Goal: Task Accomplishment & Management: Complete application form

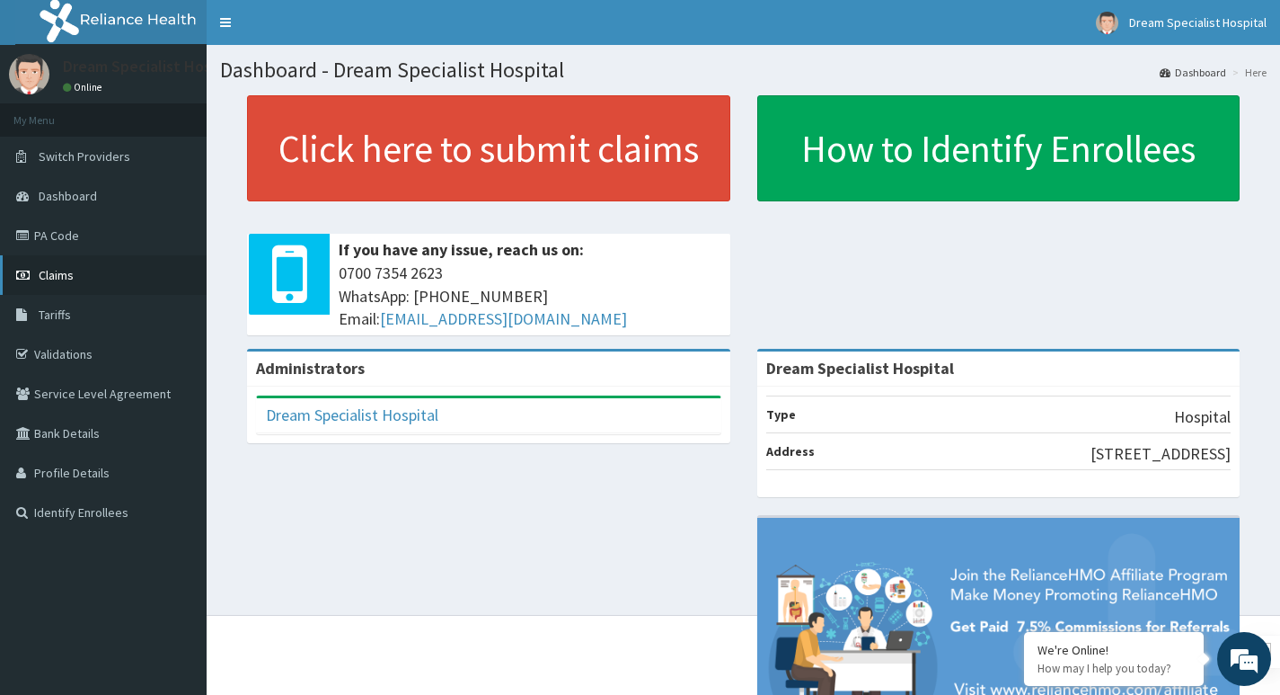
click at [70, 274] on span "Claims" at bounding box center [56, 275] width 35 height 16
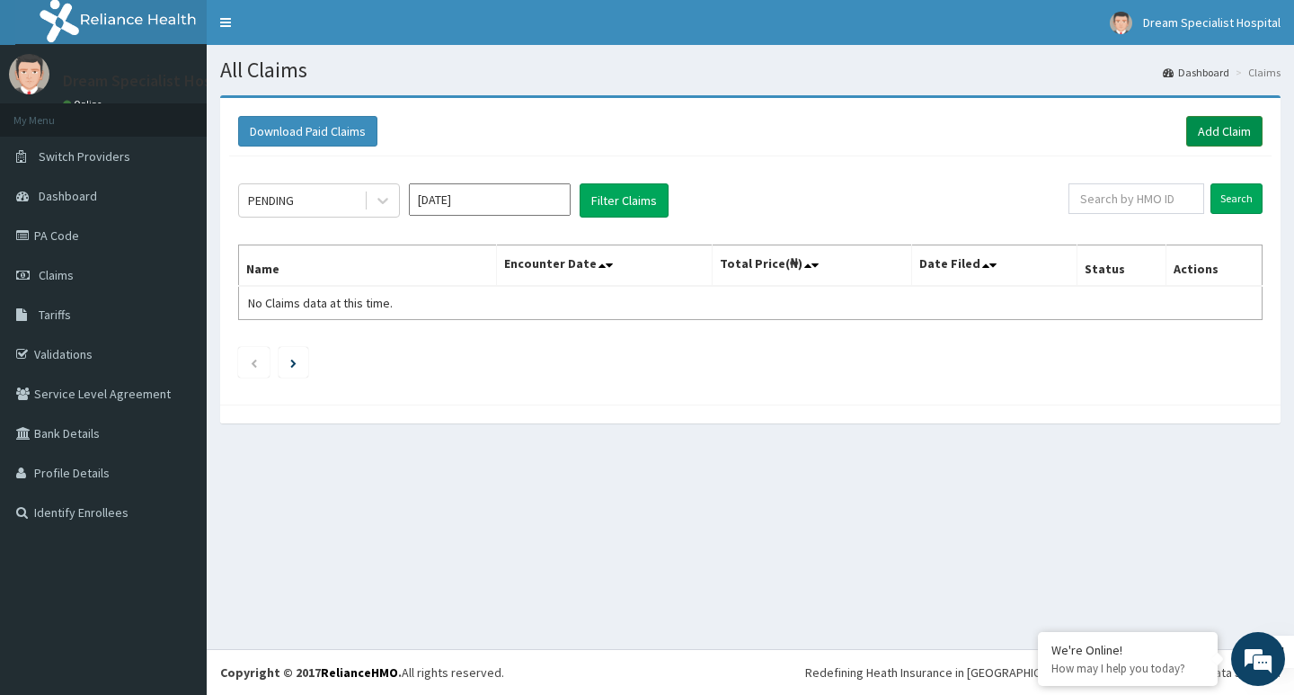
click at [1213, 140] on link "Add Claim" at bounding box center [1224, 131] width 76 height 31
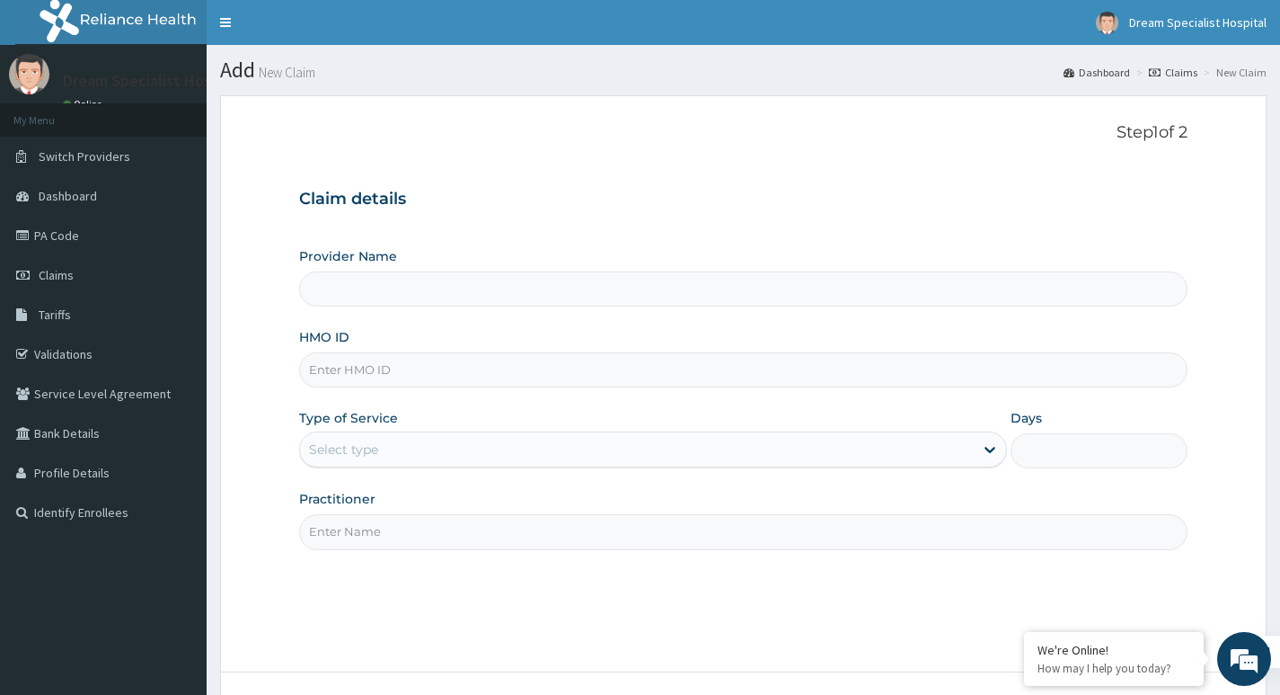
click at [350, 287] on input "Provider Name" at bounding box center [743, 288] width 889 height 35
type input "Dream Specialist Hospital"
click at [364, 369] on input "HMO ID" at bounding box center [743, 369] width 889 height 35
paste input "unp/10036/a"
type input "unp/10036/a"
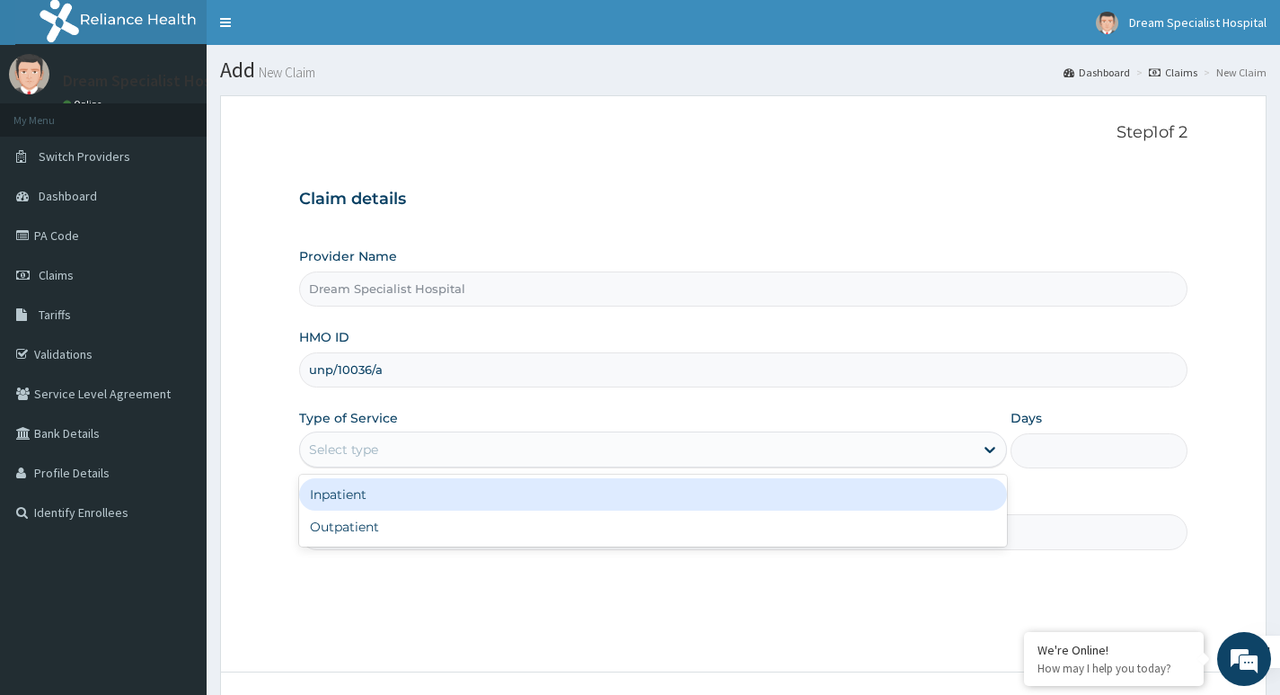
click at [355, 449] on div "Select type" at bounding box center [343, 449] width 69 height 18
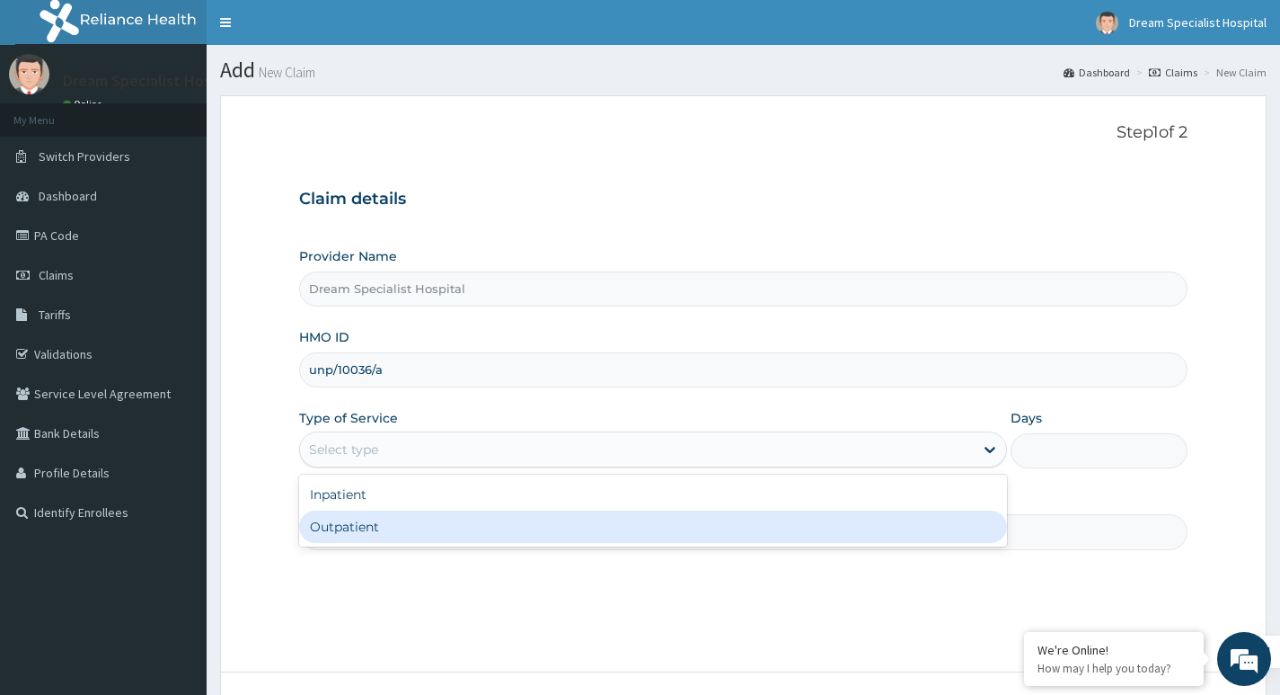
click at [354, 530] on div "Outpatient" at bounding box center [653, 526] width 708 height 32
type input "1"
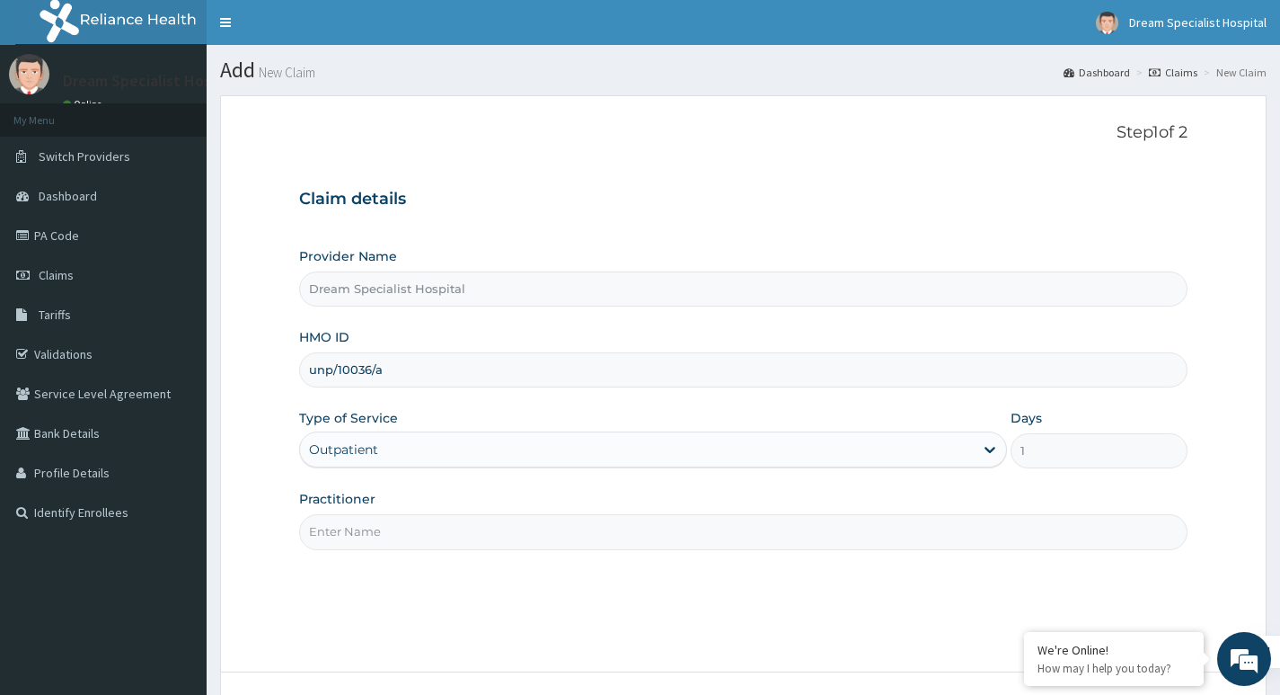
click at [412, 529] on input "Practitioner" at bounding box center [743, 531] width 889 height 35
type input "[PERSON_NAME]"
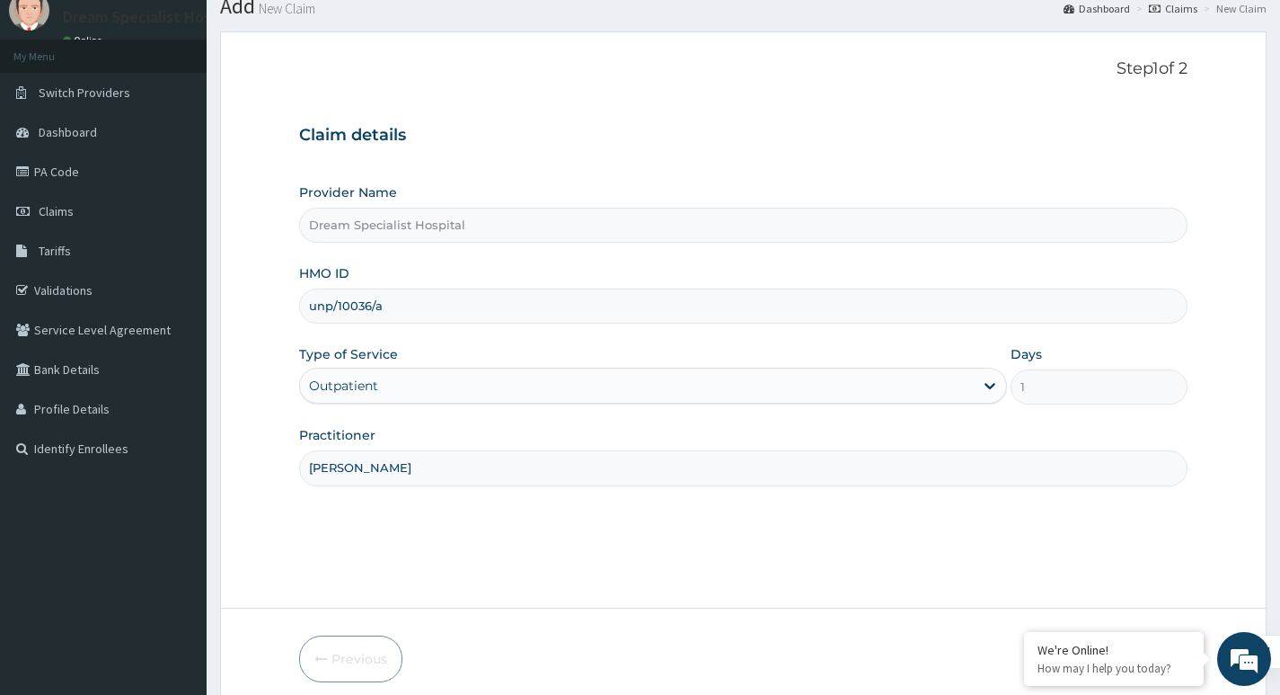
scroll to position [138, 0]
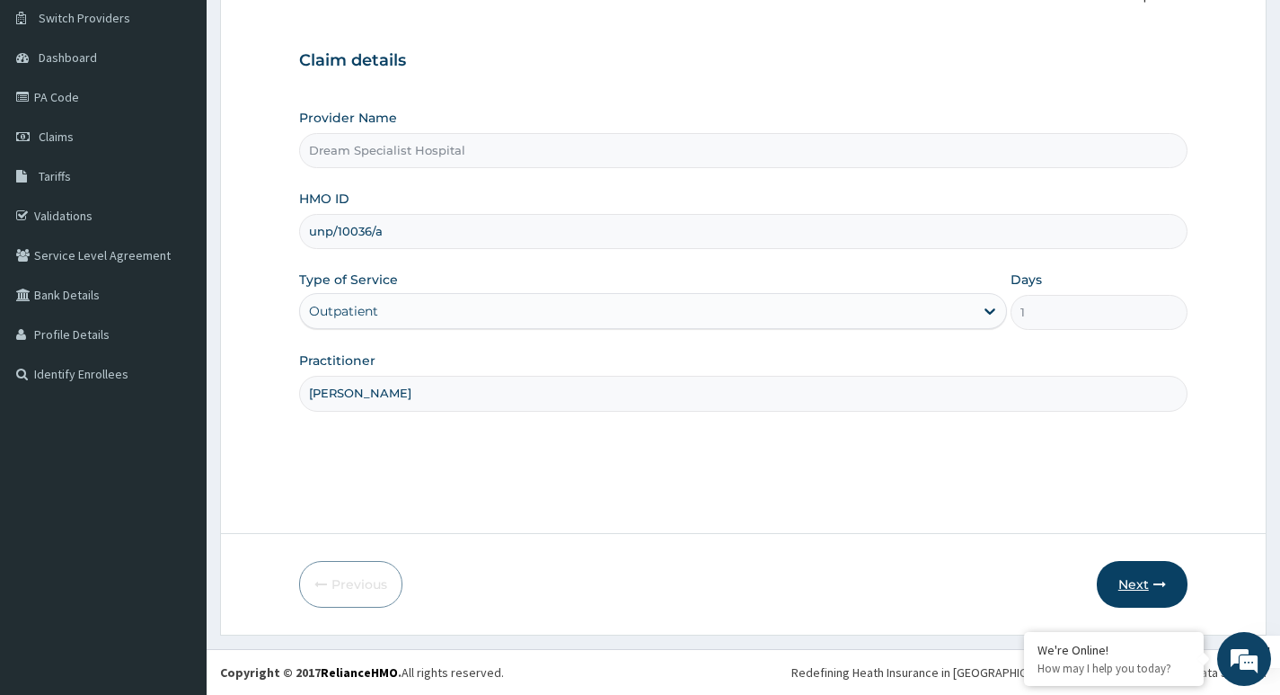
click at [1150, 585] on button "Next" at bounding box center [1142, 584] width 91 height 47
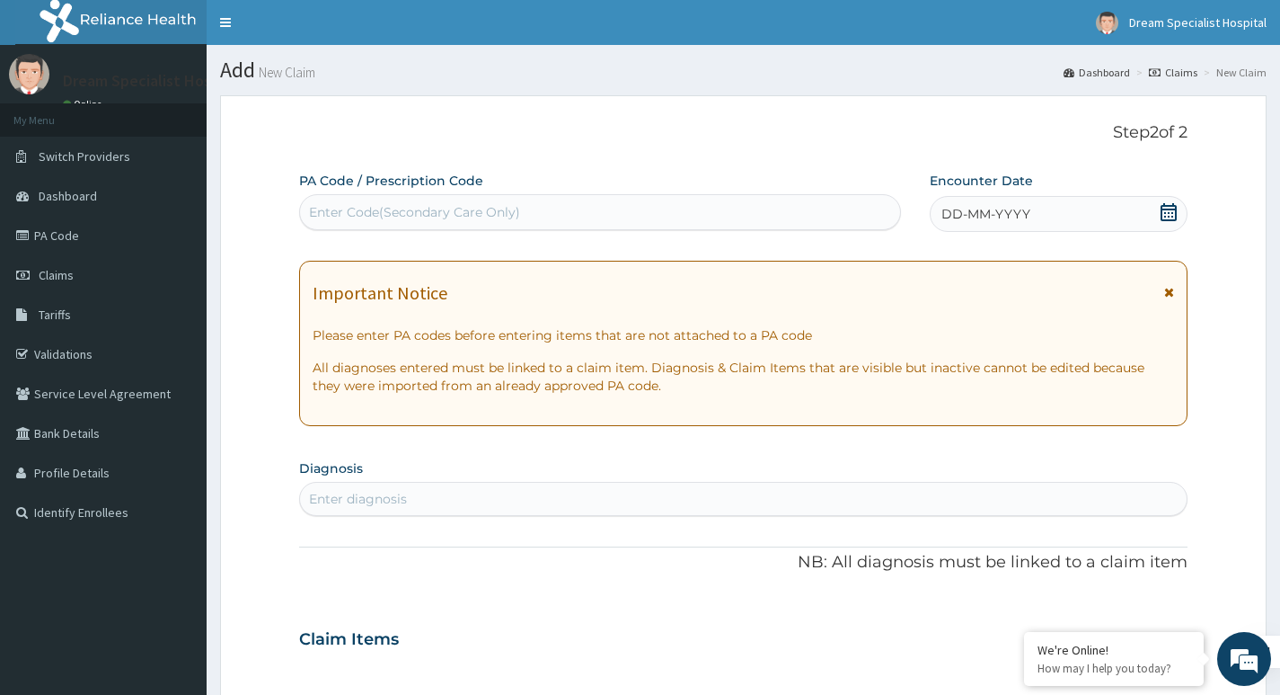
scroll to position [0, 0]
click at [1162, 216] on icon at bounding box center [1169, 212] width 16 height 18
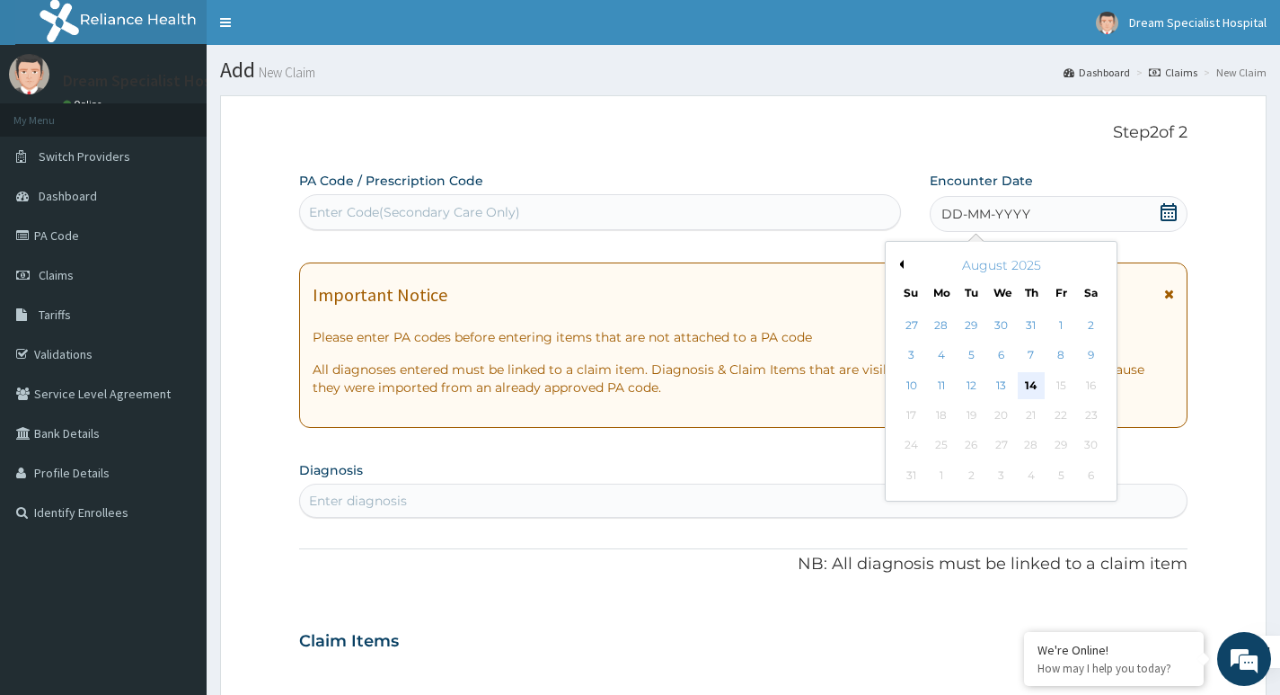
click at [1023, 393] on div "14" at bounding box center [1031, 385] width 27 height 27
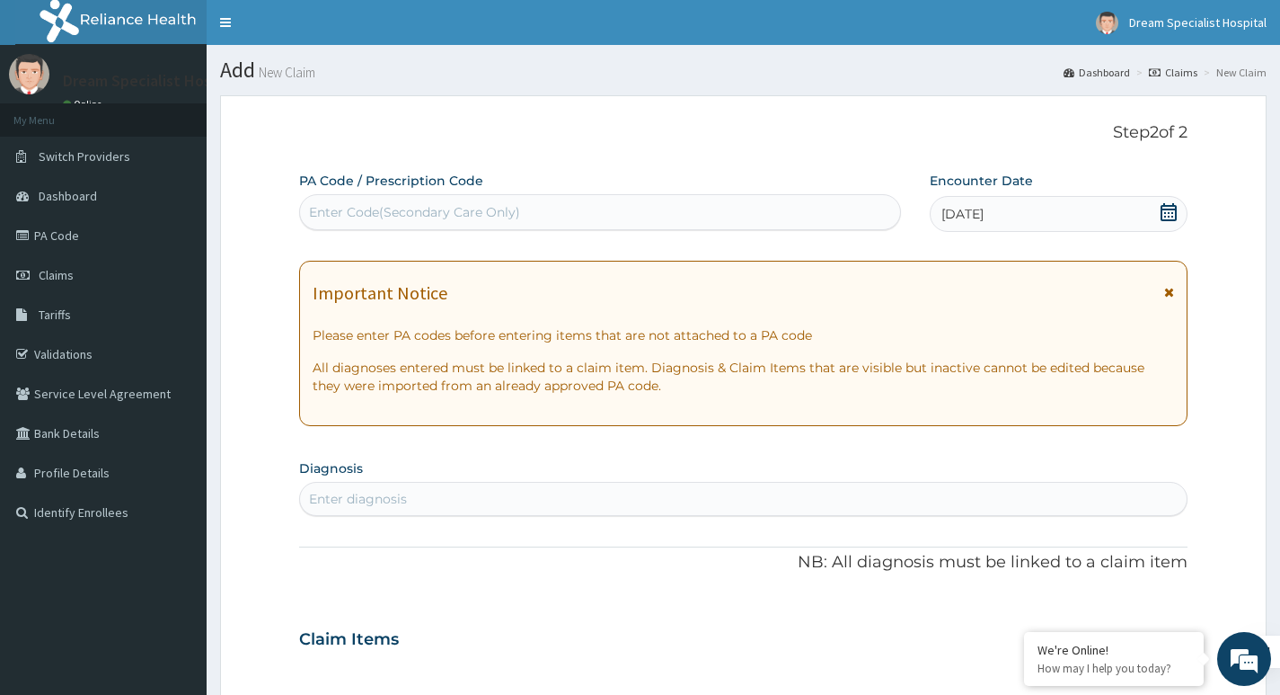
scroll to position [270, 0]
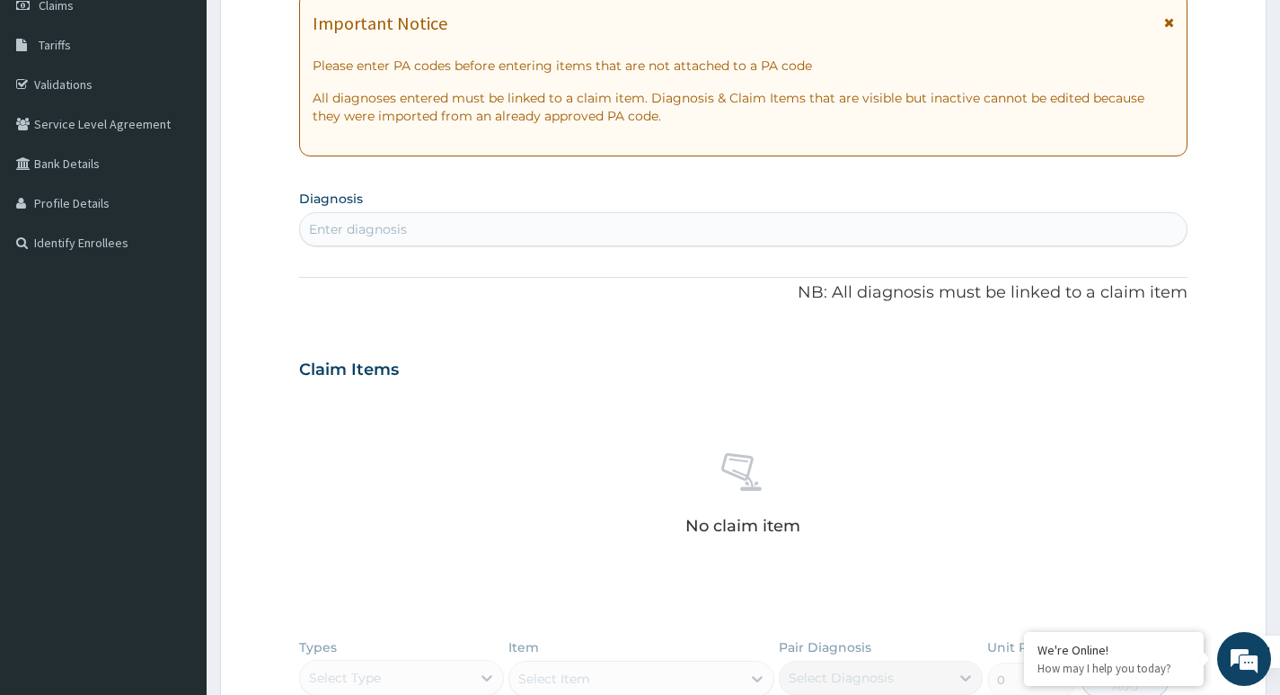
click at [367, 235] on div "Enter diagnosis" at bounding box center [358, 229] width 98 height 18
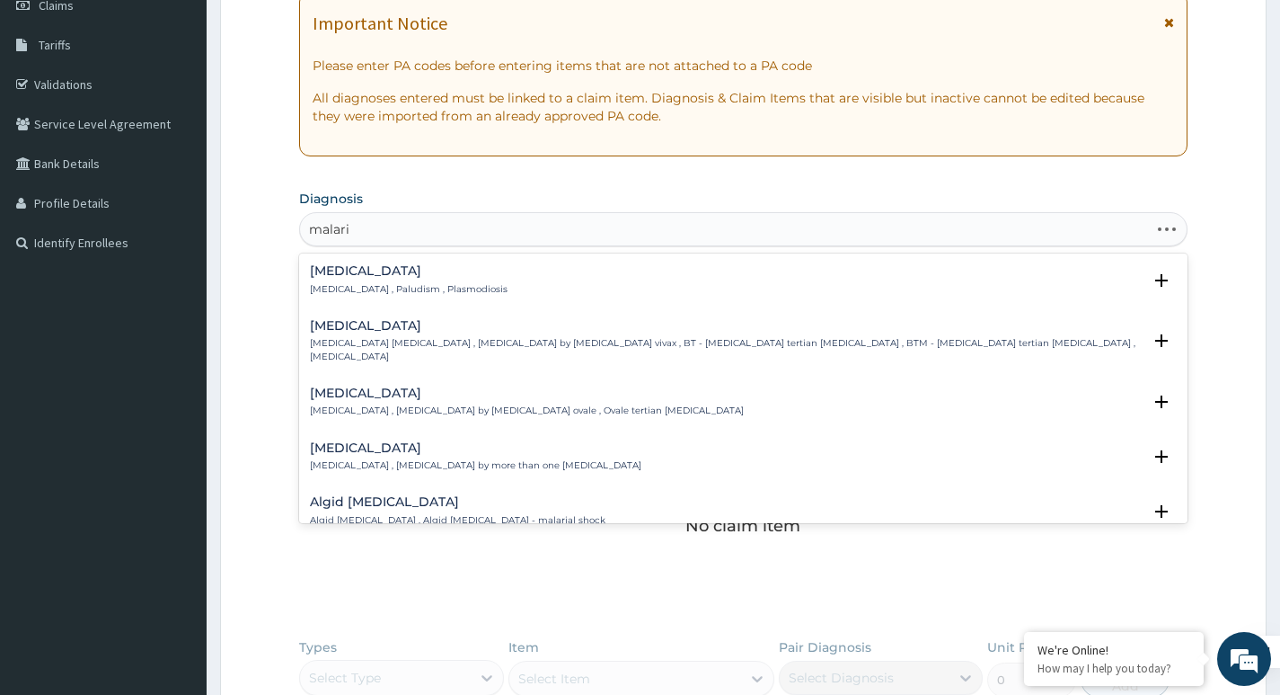
type input "[MEDICAL_DATA]"
click at [353, 264] on h4 "[MEDICAL_DATA]" at bounding box center [409, 270] width 198 height 13
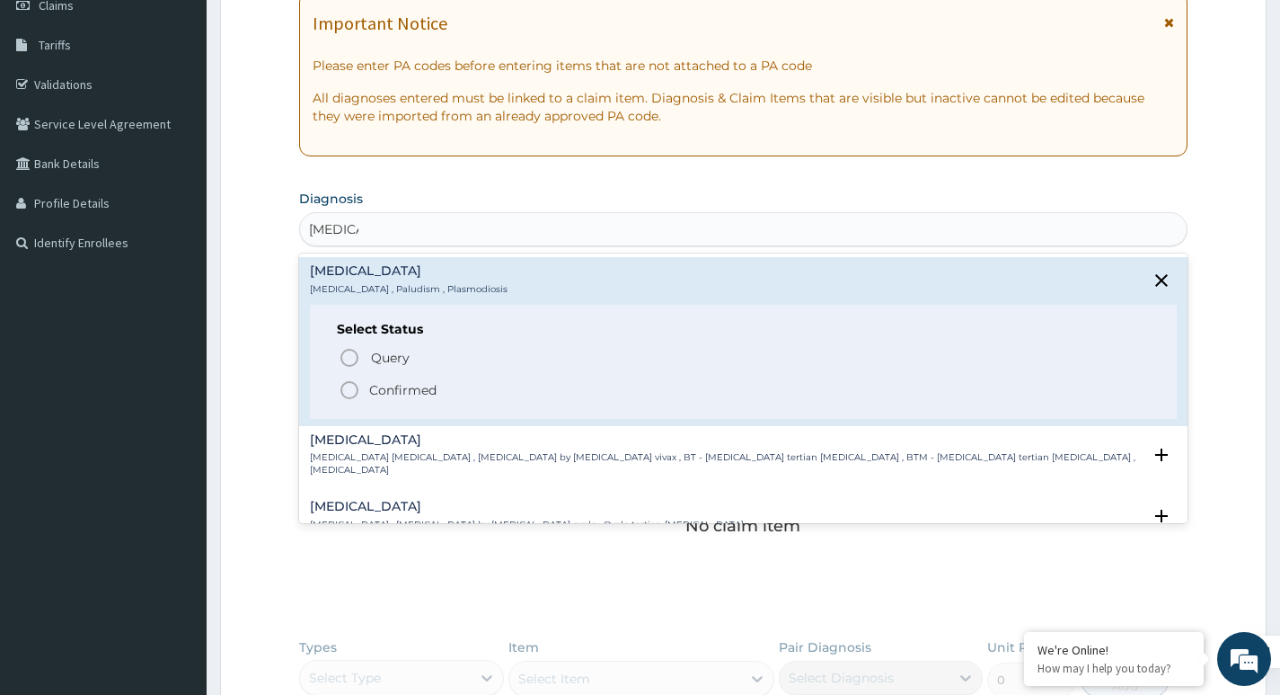
click at [376, 393] on p "Confirmed" at bounding box center [402, 390] width 67 height 18
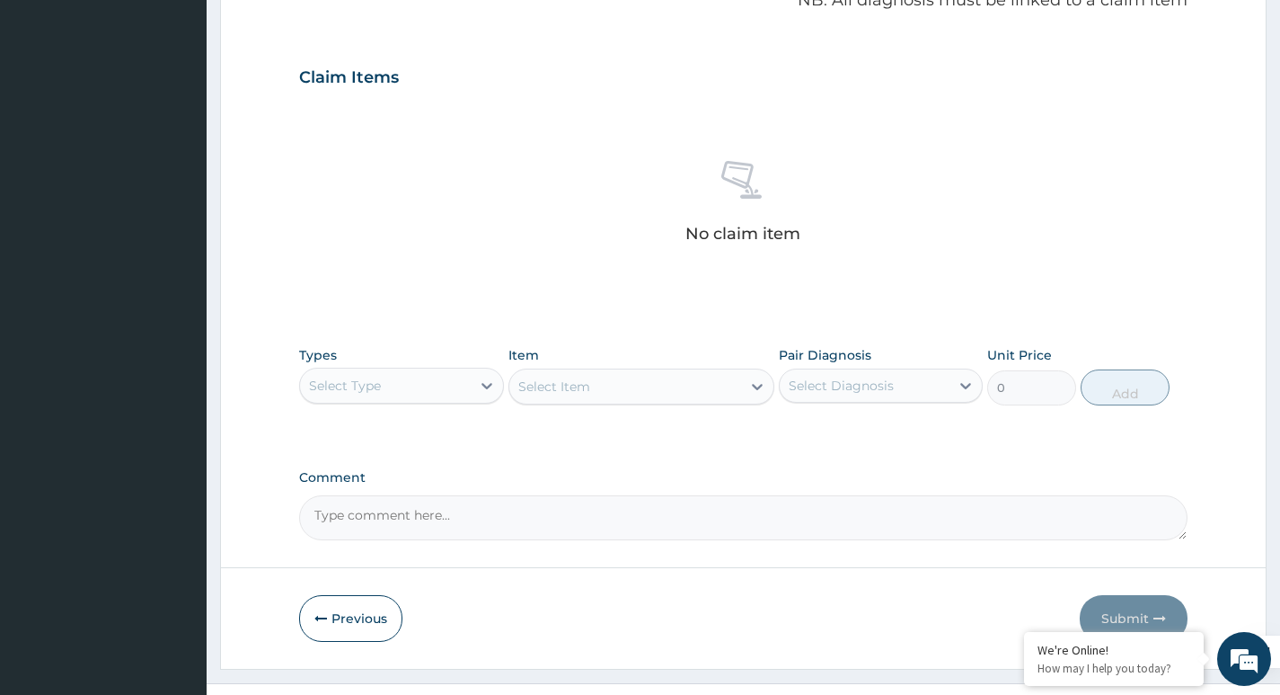
scroll to position [601, 0]
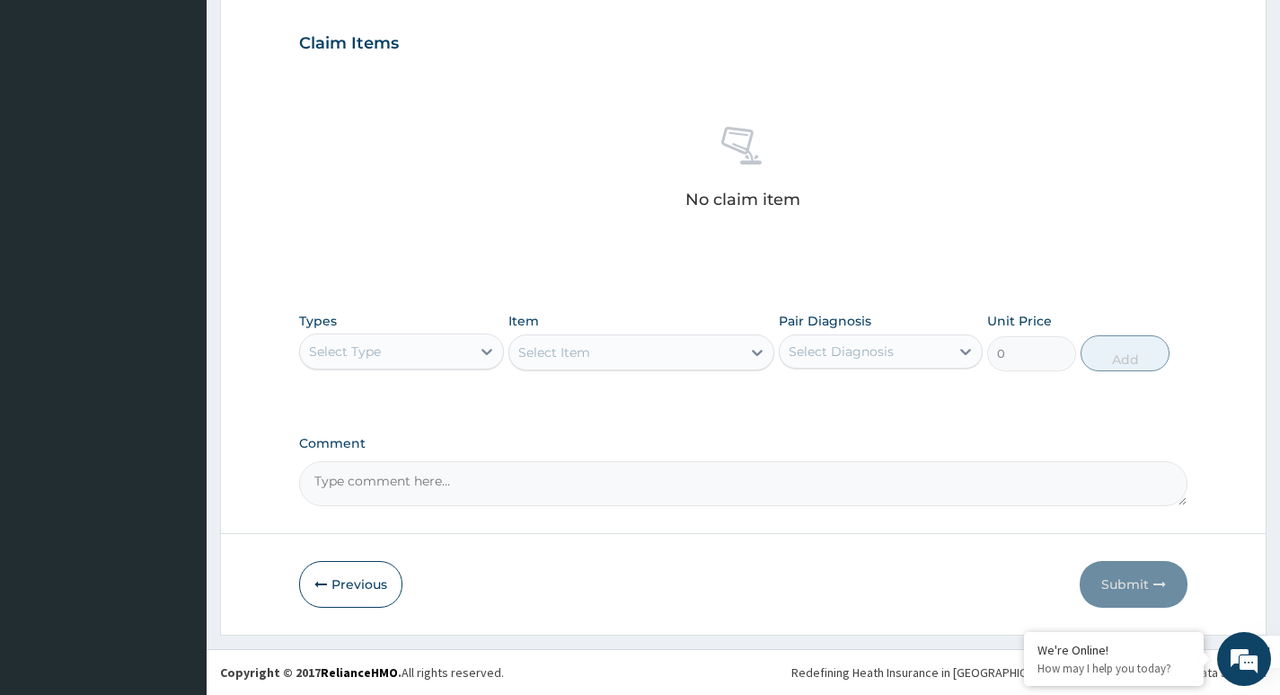
click at [377, 361] on div "Select Type" at bounding box center [385, 351] width 170 height 29
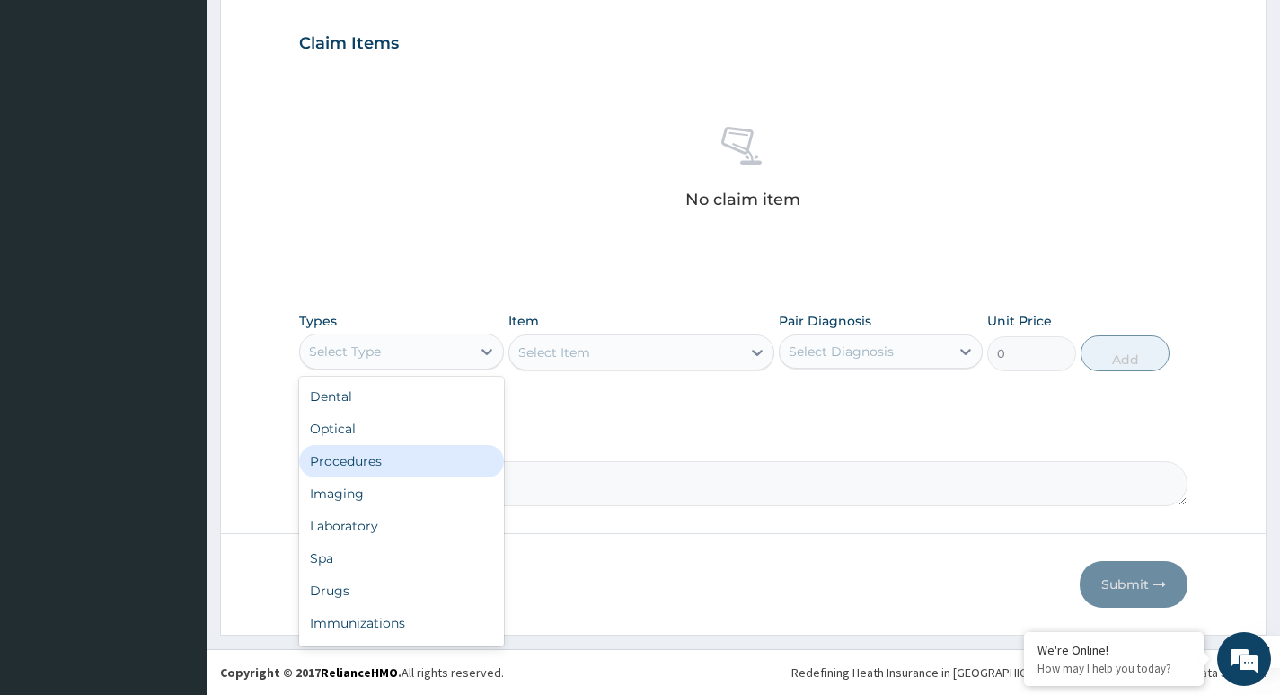
click at [352, 456] on div "Procedures" at bounding box center [401, 461] width 204 height 32
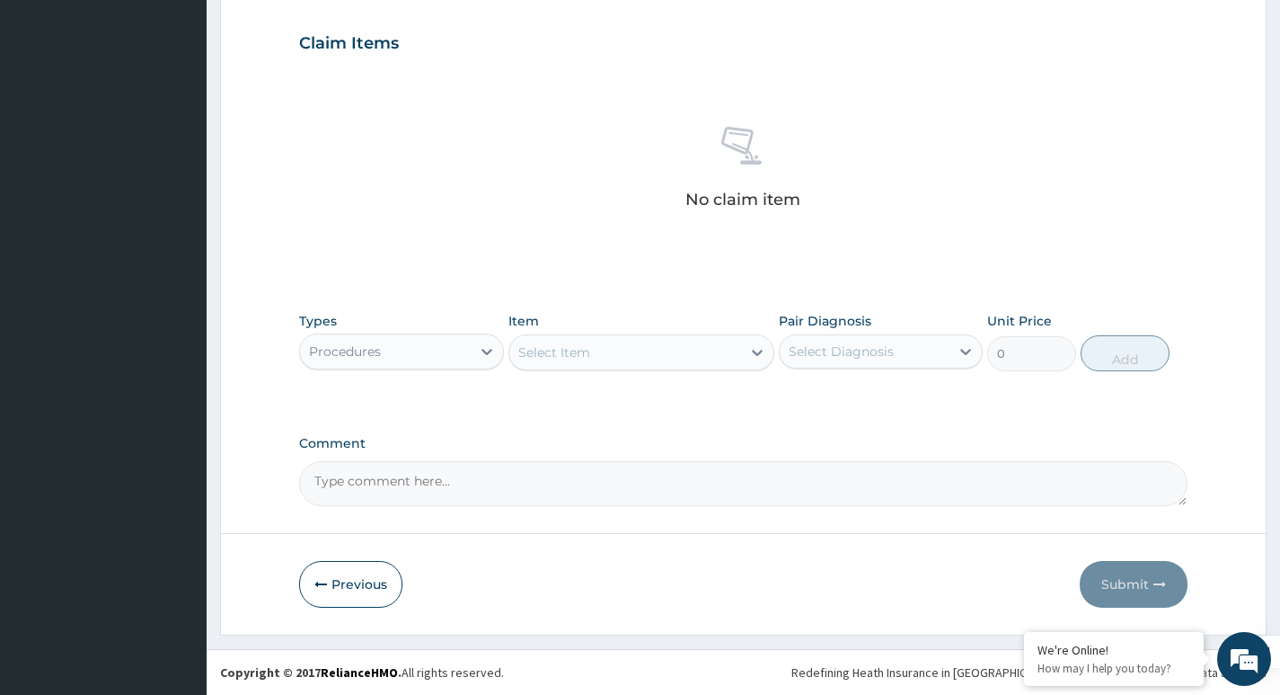
click at [593, 349] on div "Select Item" at bounding box center [625, 352] width 233 height 29
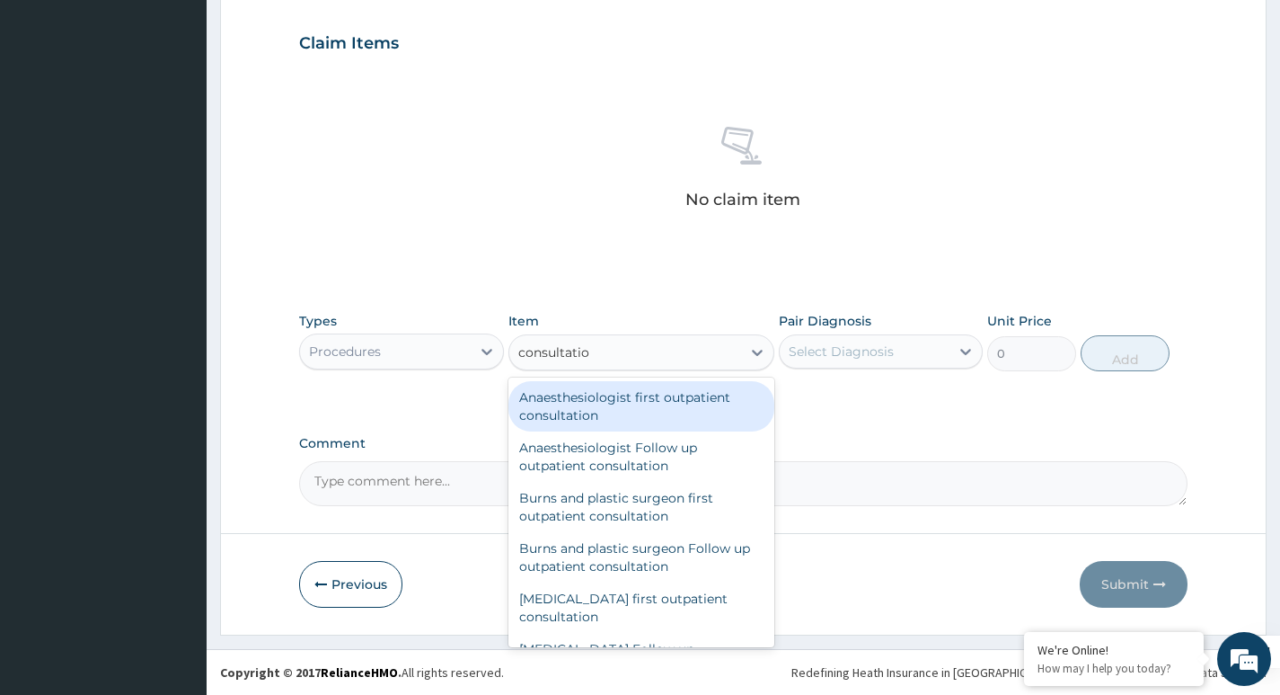
type input "consultation"
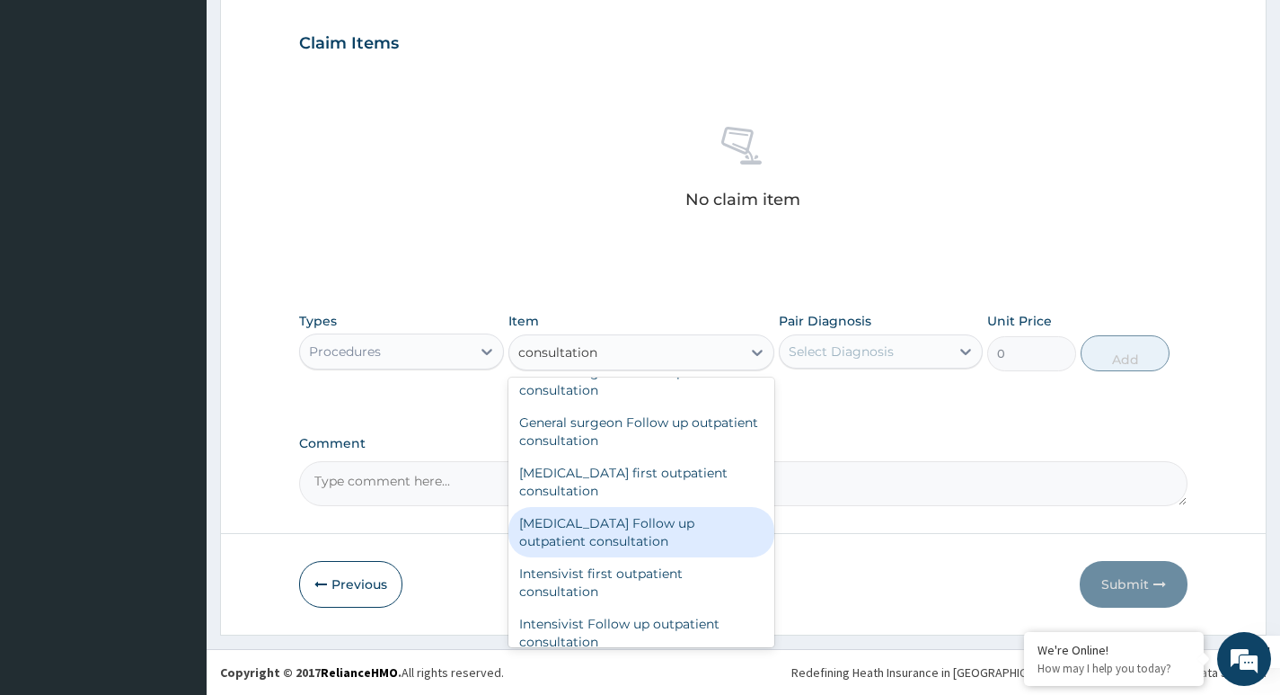
scroll to position [988, 0]
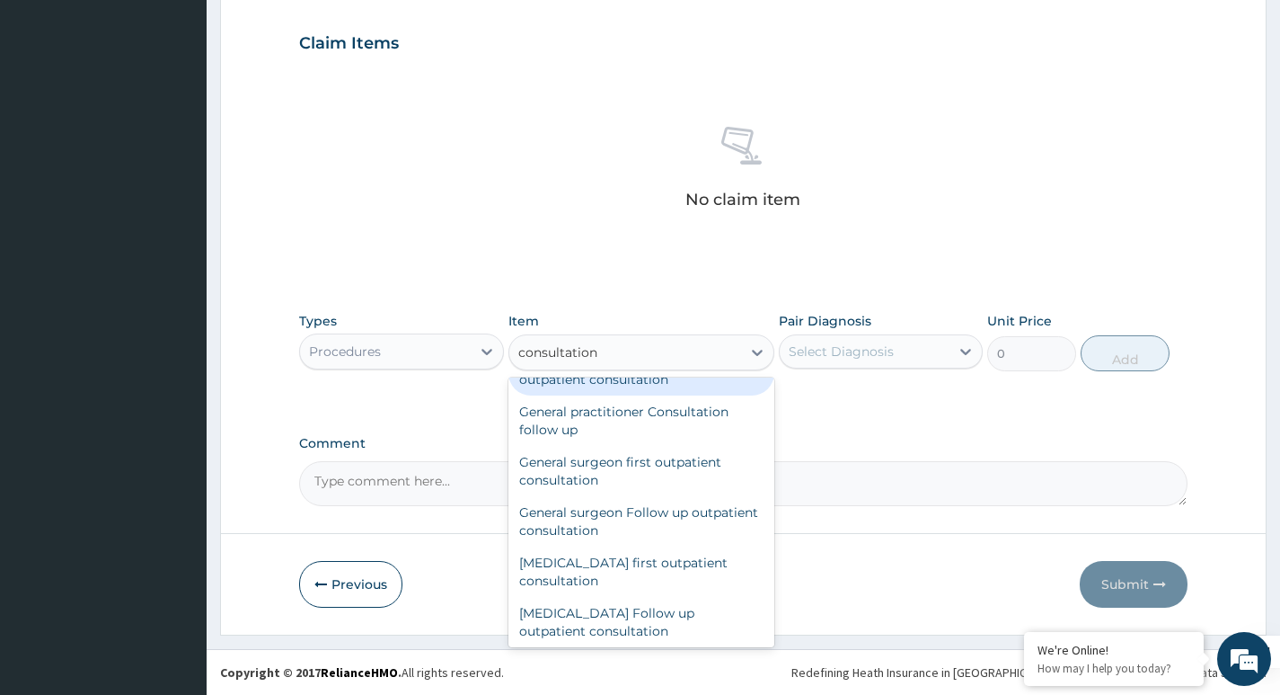
click at [616, 395] on div "General practitioner Consultation first outpatient consultation" at bounding box center [642, 370] width 267 height 50
type input "3600"
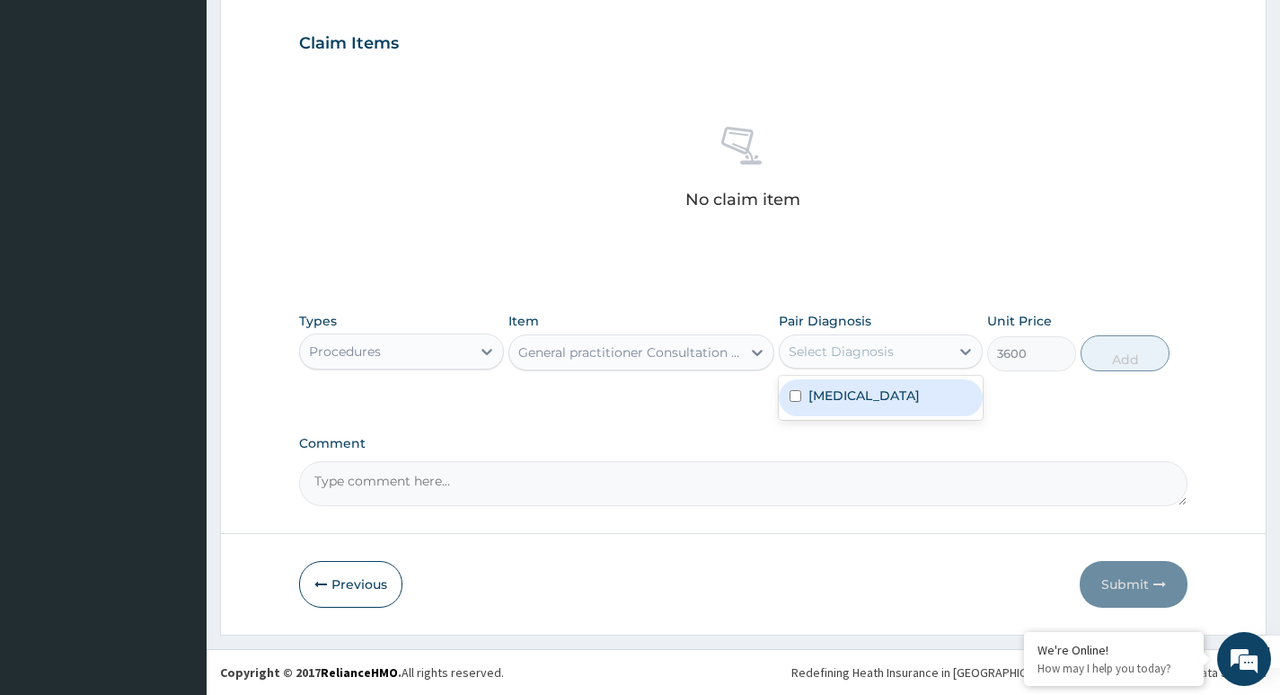
click at [854, 348] on div "Select Diagnosis" at bounding box center [841, 351] width 105 height 18
click at [844, 398] on label "[MEDICAL_DATA]" at bounding box center [864, 395] width 111 height 18
checkbox input "true"
click at [1123, 350] on button "Add" at bounding box center [1125, 353] width 89 height 36
type input "0"
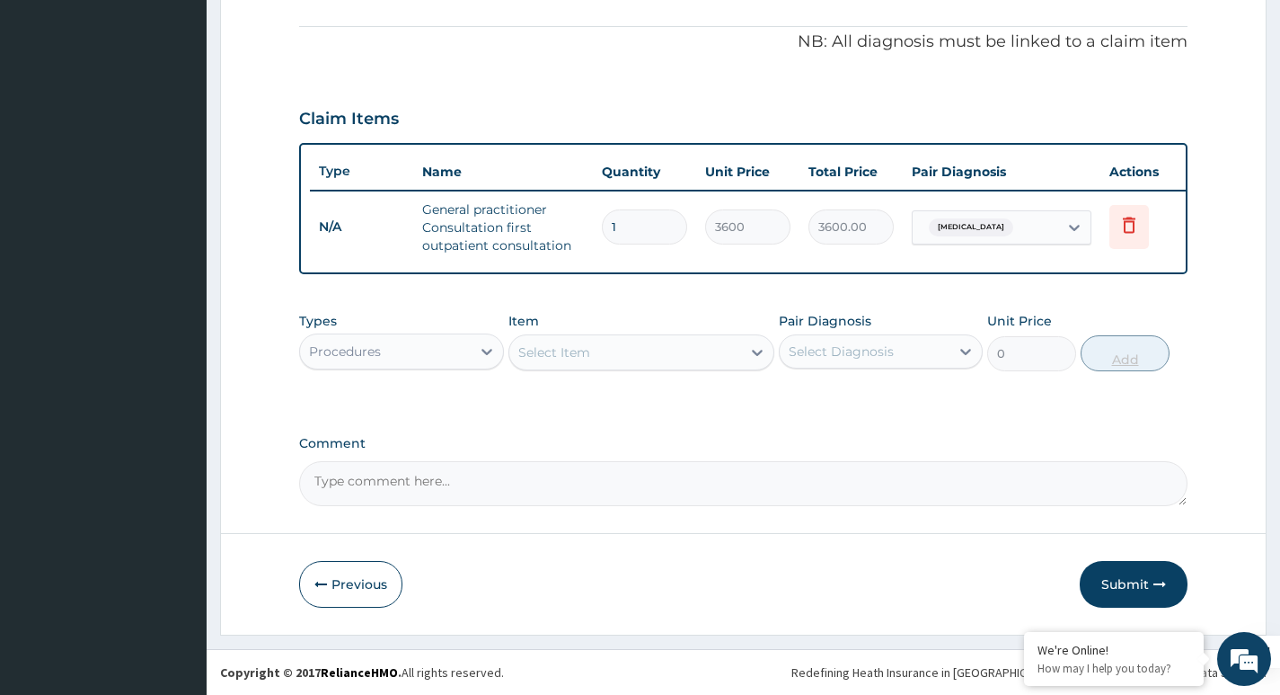
scroll to position [539, 0]
click at [404, 350] on div "Procedures" at bounding box center [385, 351] width 170 height 29
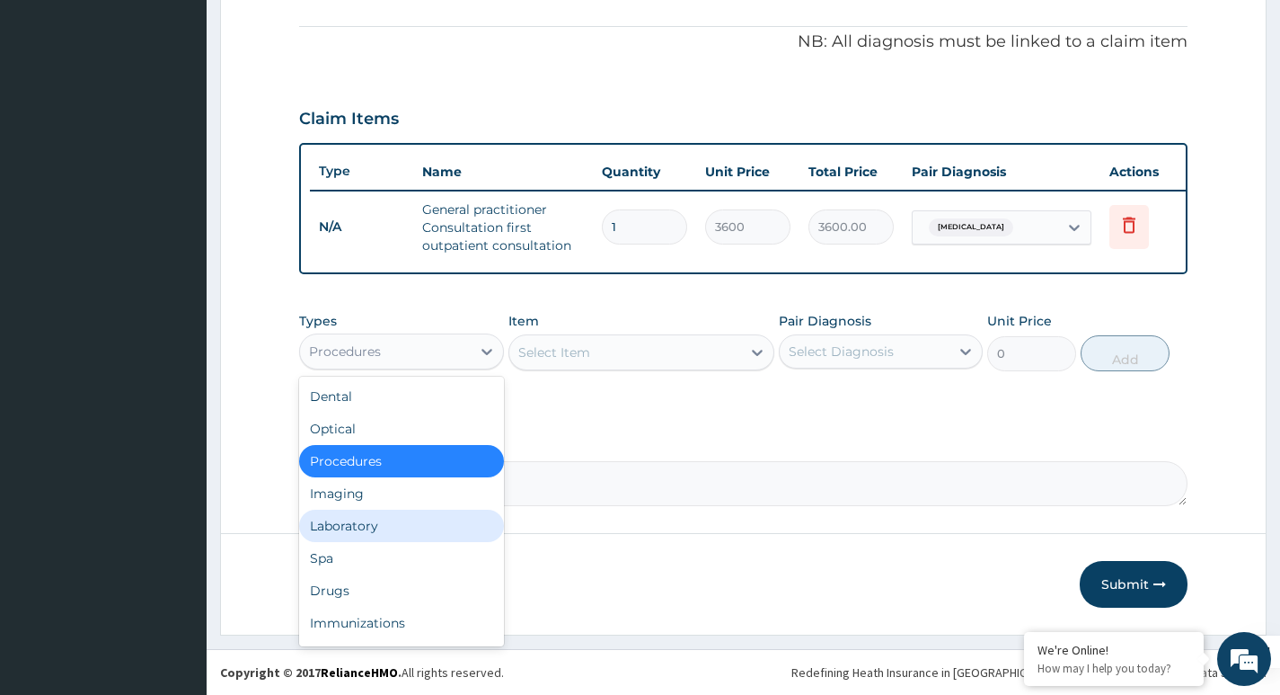
click at [364, 524] on div "Laboratory" at bounding box center [401, 525] width 204 height 32
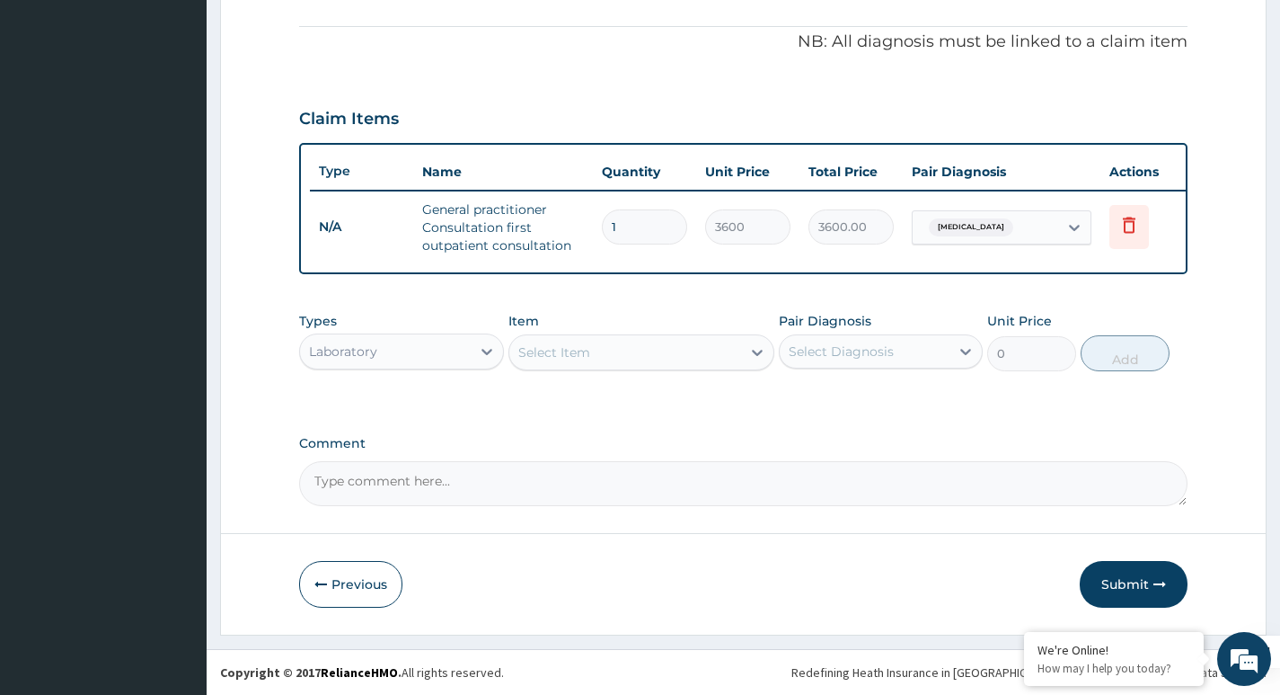
click at [628, 349] on div "Select Item" at bounding box center [625, 352] width 233 height 29
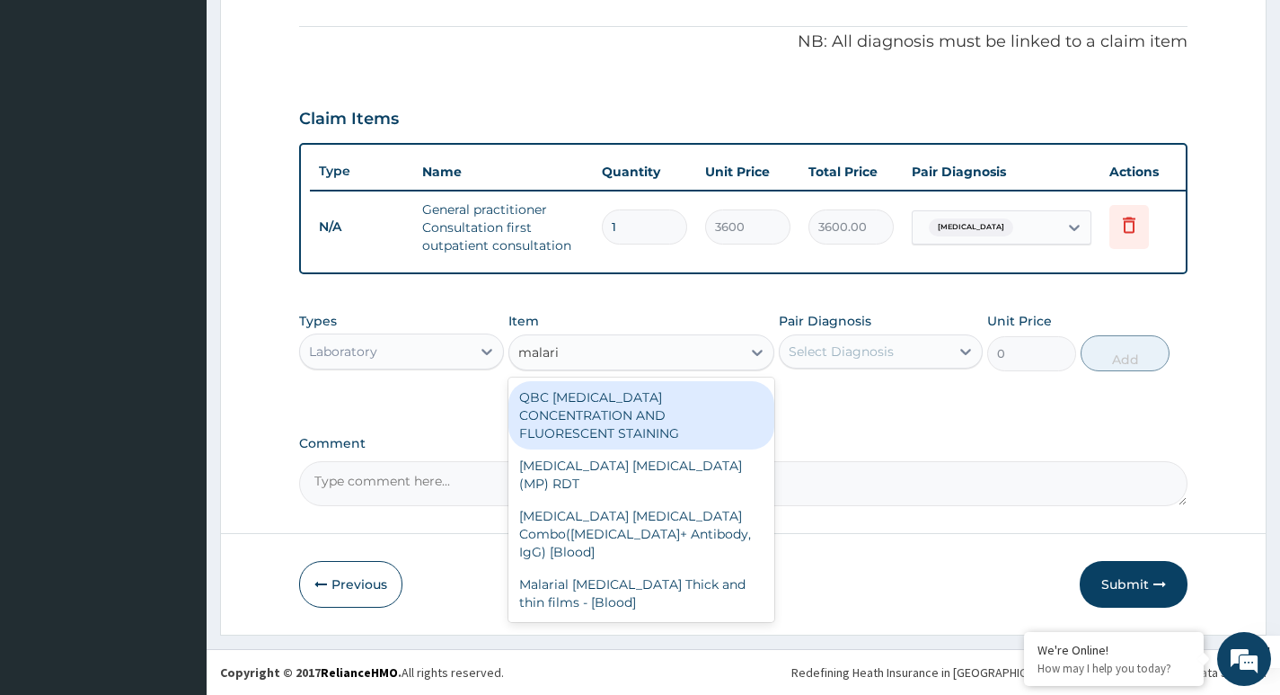
type input "[MEDICAL_DATA]"
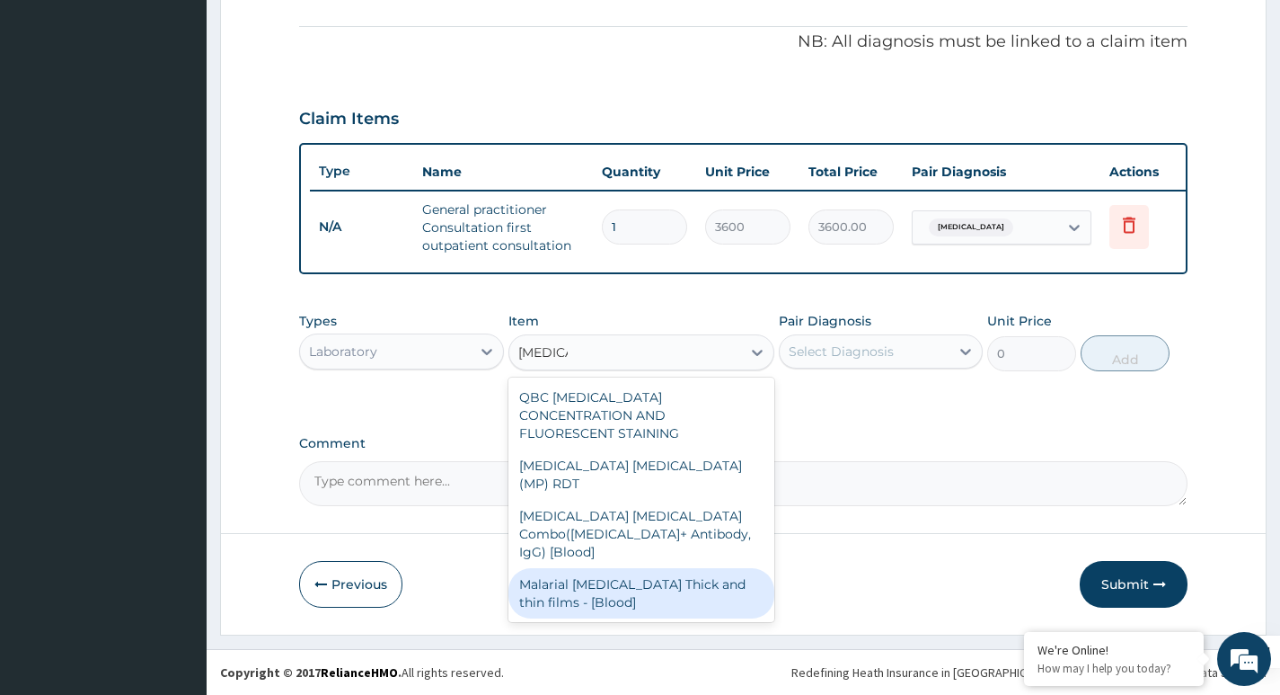
click at [595, 568] on div "Malarial [MEDICAL_DATA] Thick and thin films - [Blood]" at bounding box center [642, 593] width 267 height 50
type input "2100"
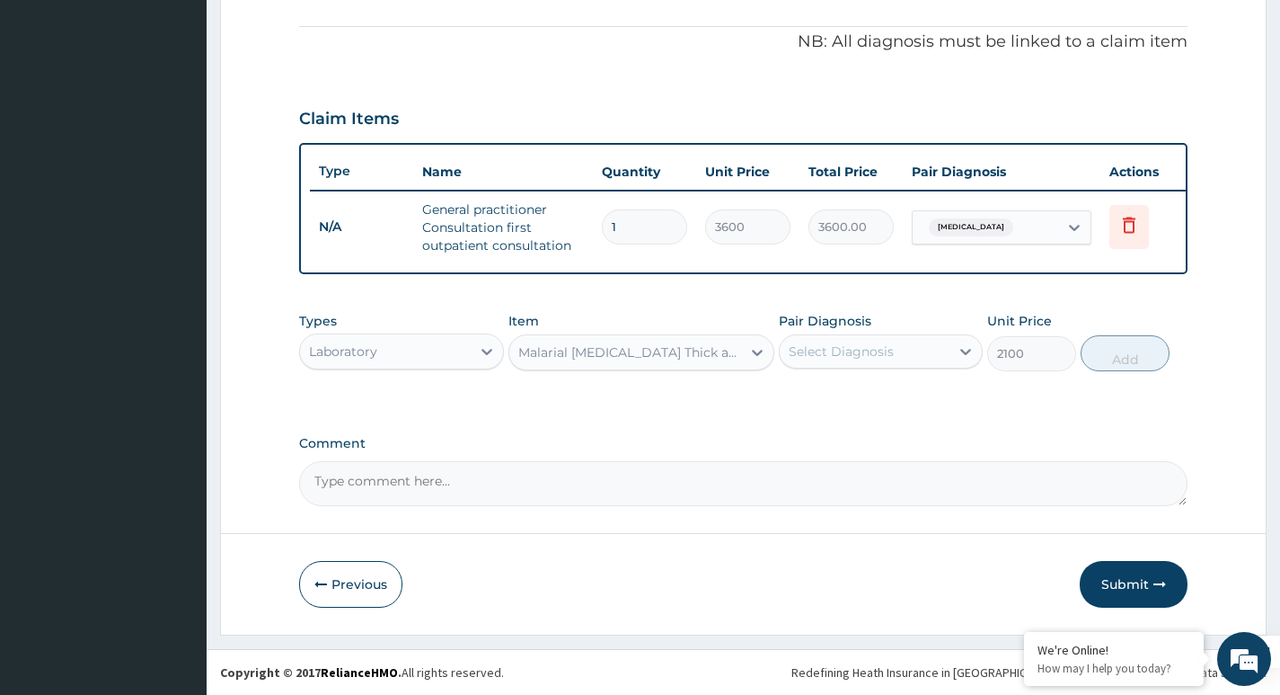
click at [872, 349] on div "Select Diagnosis" at bounding box center [841, 351] width 105 height 18
click at [856, 403] on div "[MEDICAL_DATA]" at bounding box center [881, 397] width 204 height 37
checkbox input "true"
drag, startPoint x: 1122, startPoint y: 363, endPoint x: 1100, endPoint y: 367, distance: 22.9
click at [1121, 363] on button "Add" at bounding box center [1125, 353] width 89 height 36
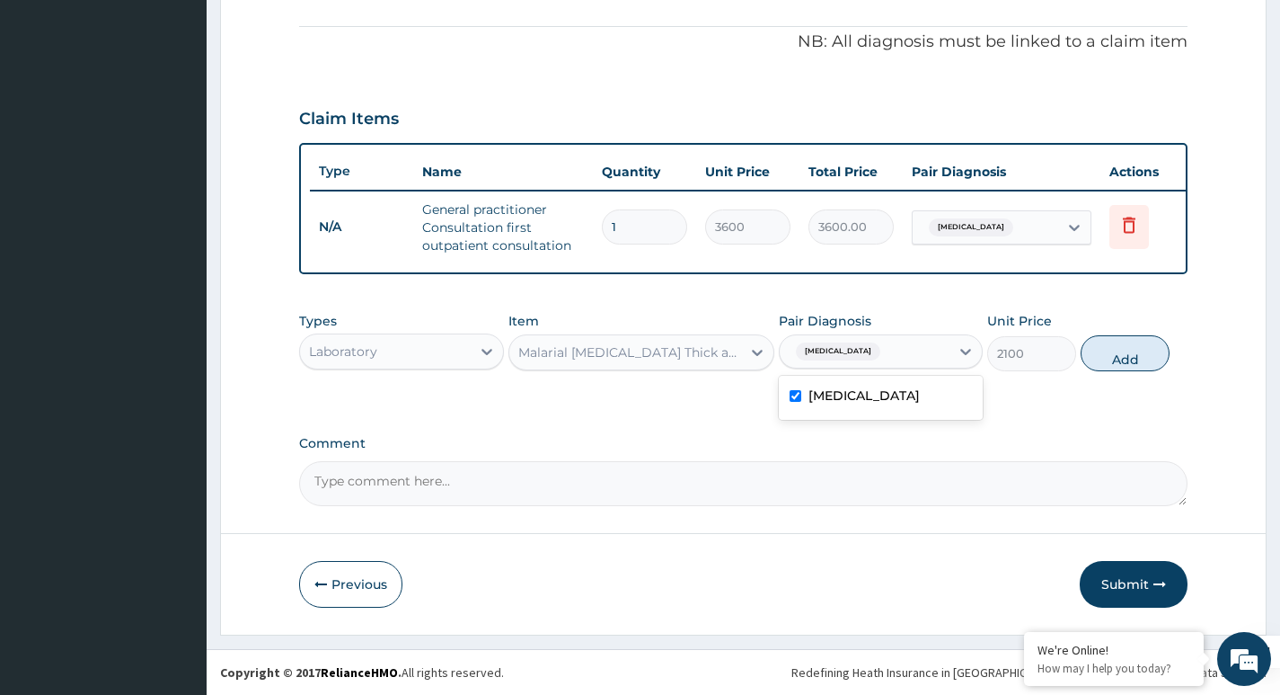
type input "0"
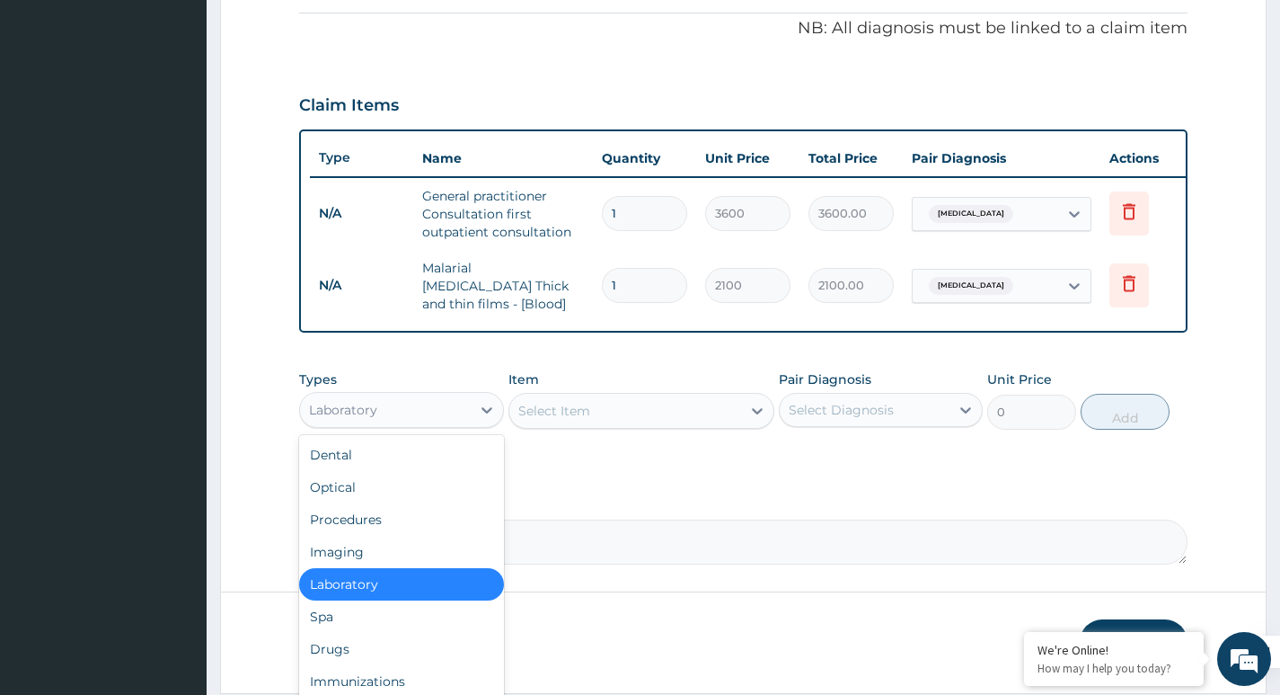
click at [400, 420] on div "Laboratory" at bounding box center [385, 409] width 170 height 29
drag, startPoint x: 368, startPoint y: 658, endPoint x: 597, endPoint y: 493, distance: 281.3
click at [367, 658] on div "Drugs" at bounding box center [401, 649] width 204 height 32
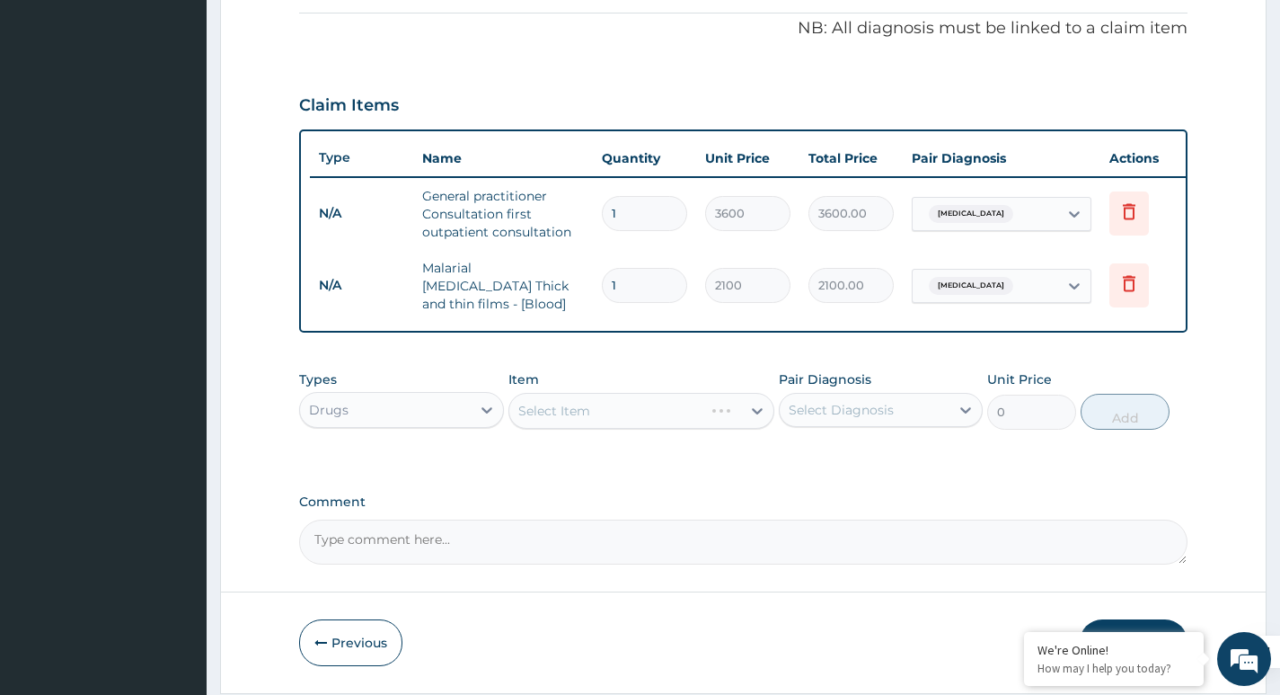
scroll to position [601, 0]
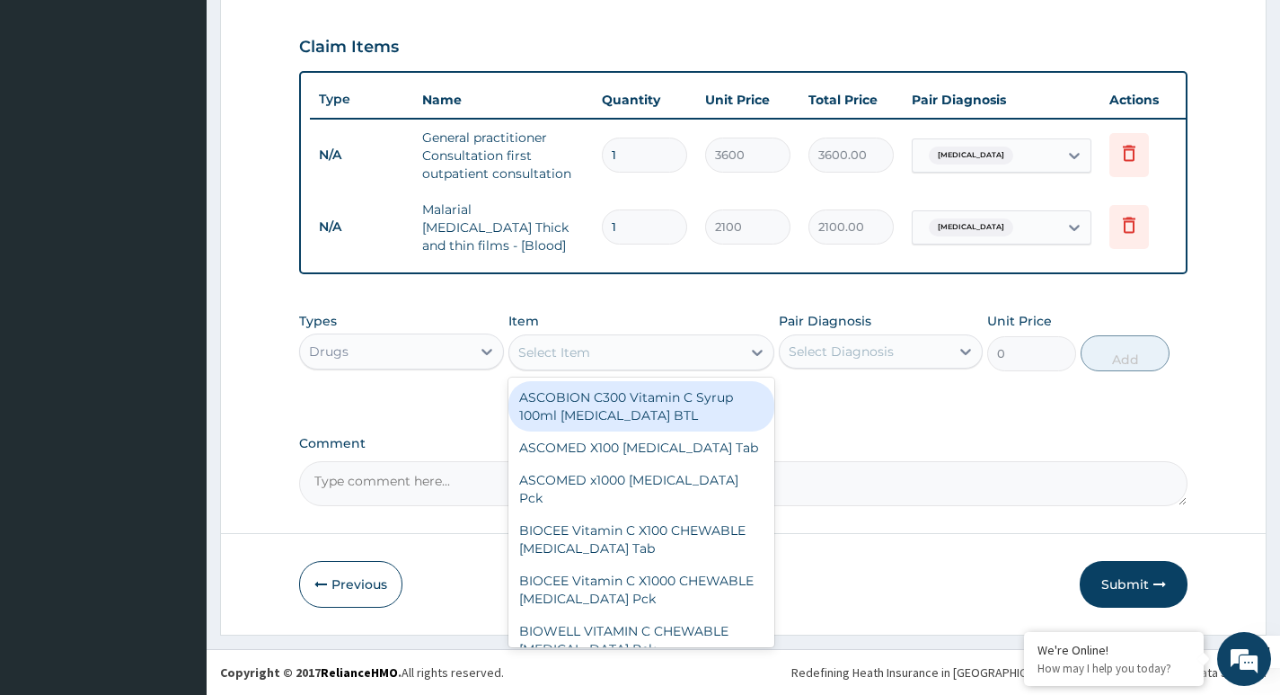
click at [580, 355] on div "Select Item" at bounding box center [554, 352] width 72 height 18
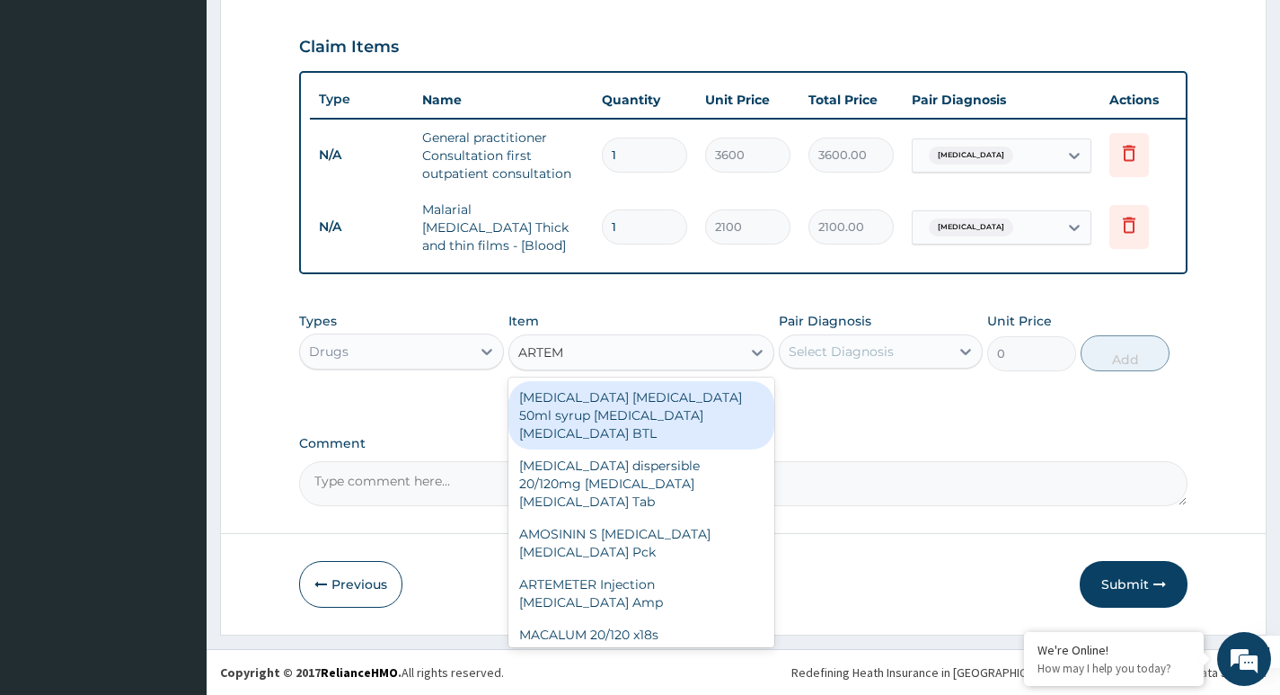
type input "ARTEME"
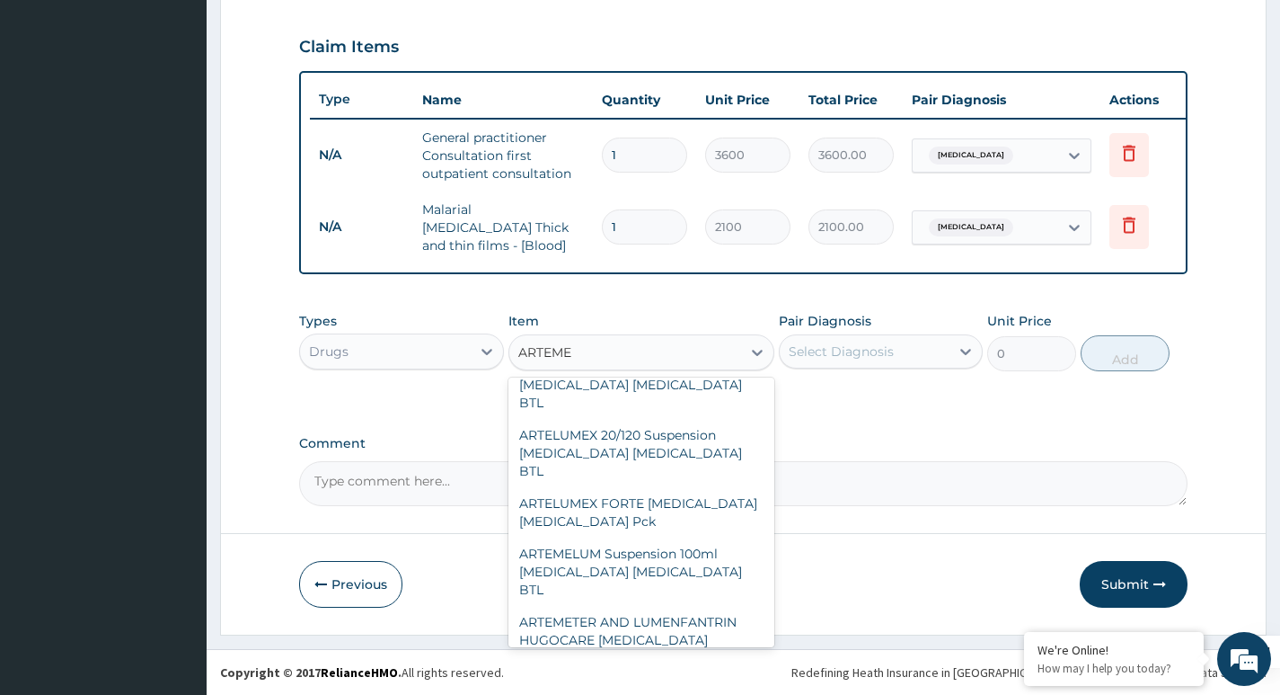
scroll to position [809, 0]
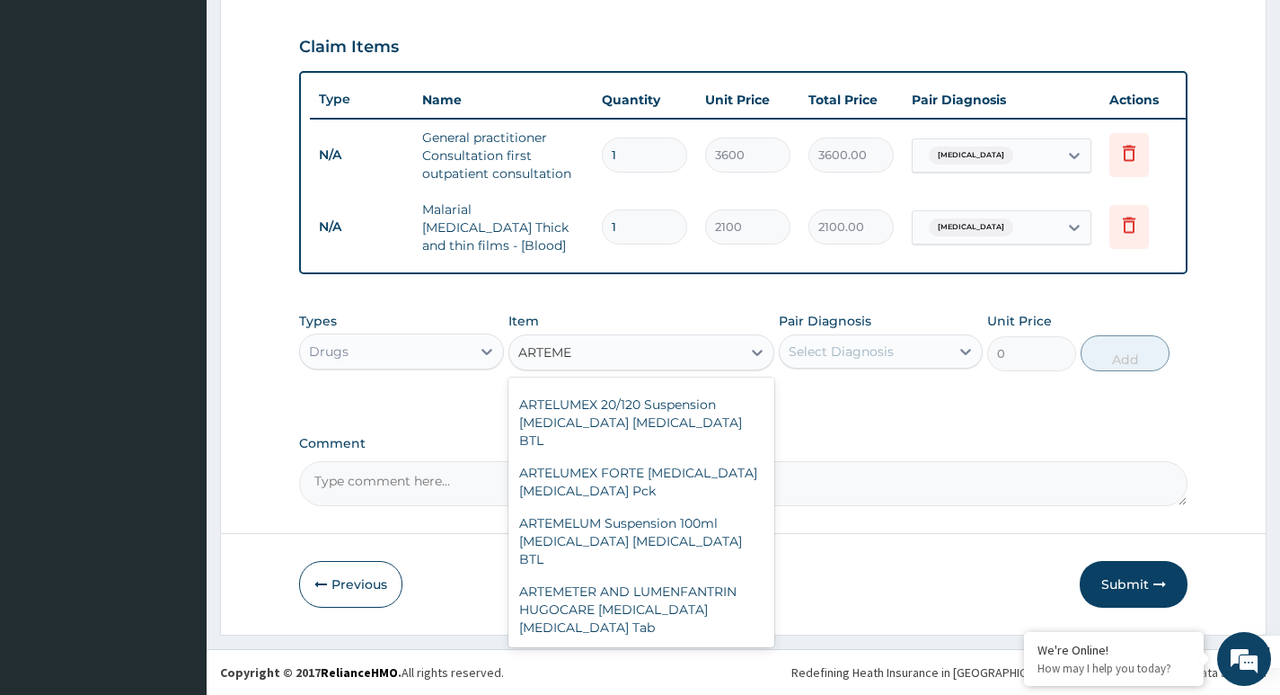
type input "402.5"
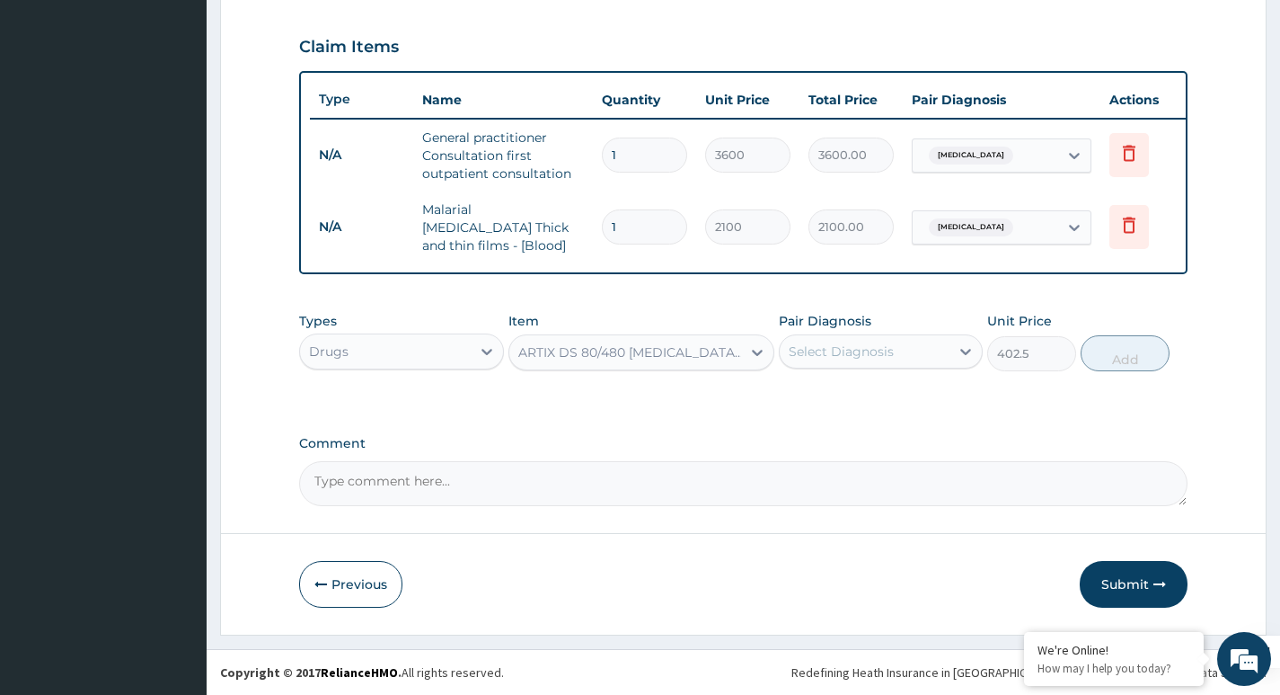
click at [810, 351] on div "Select Diagnosis" at bounding box center [841, 351] width 105 height 18
click at [834, 405] on div "[MEDICAL_DATA]" at bounding box center [881, 397] width 204 height 37
checkbox input "true"
click at [1118, 342] on button "Add" at bounding box center [1125, 353] width 89 height 36
type input "0"
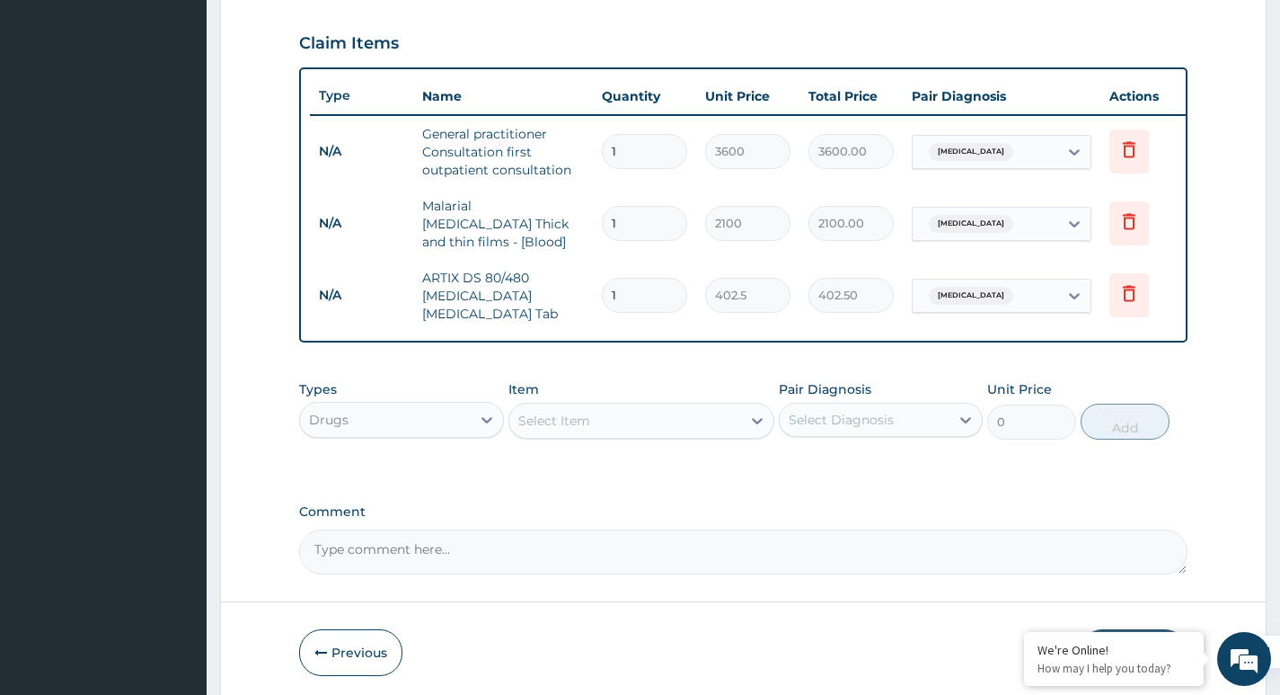
click at [564, 421] on div "Select Item" at bounding box center [554, 421] width 72 height 18
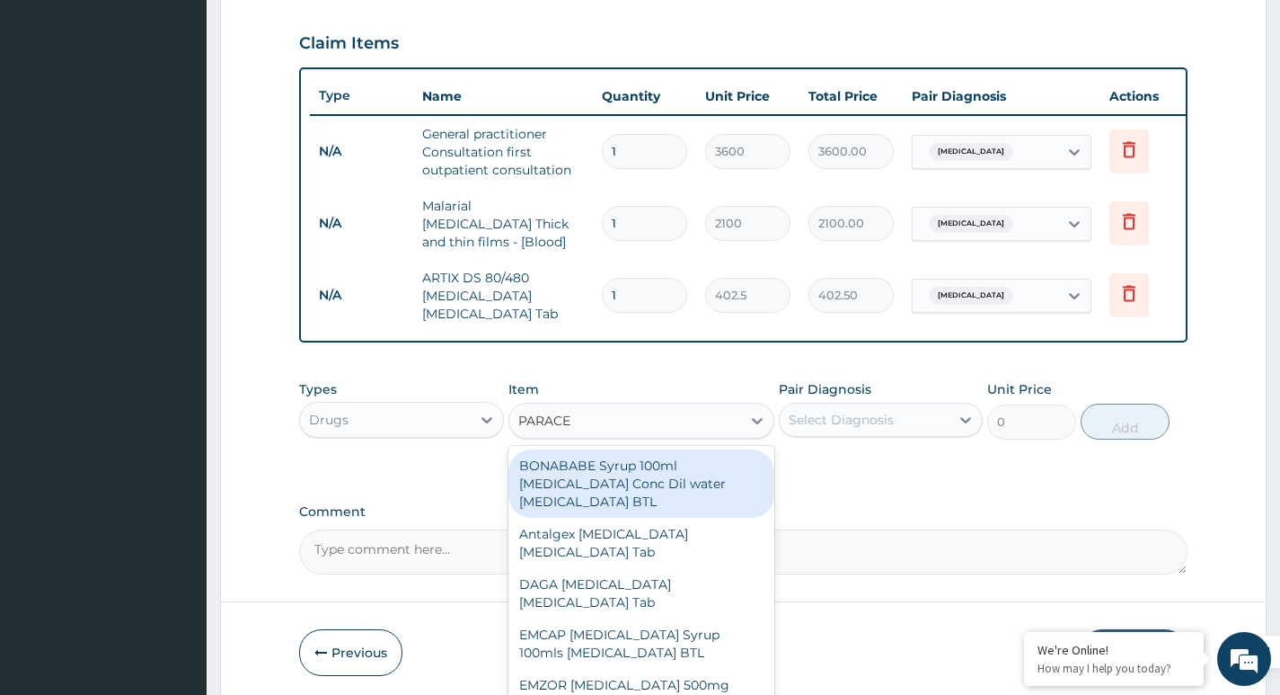
type input "PARACET"
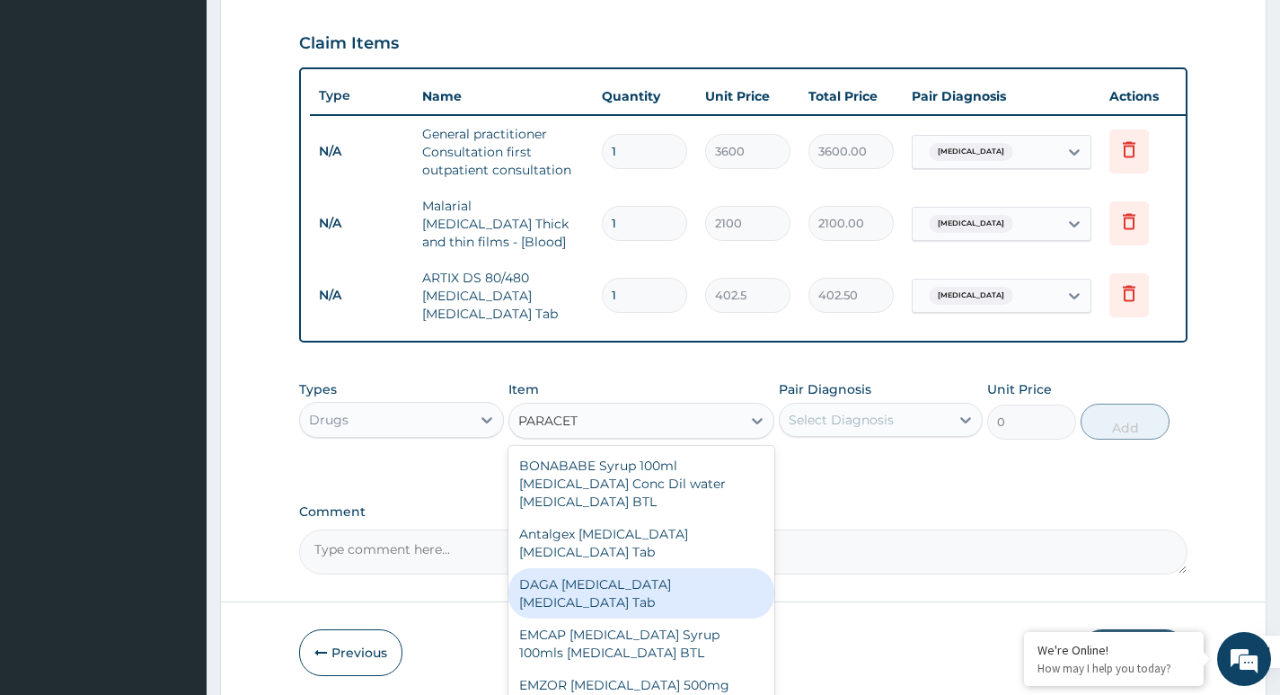
click at [584, 587] on div "DAGA [MEDICAL_DATA] [MEDICAL_DATA] Tab" at bounding box center [642, 593] width 267 height 50
type input "23"
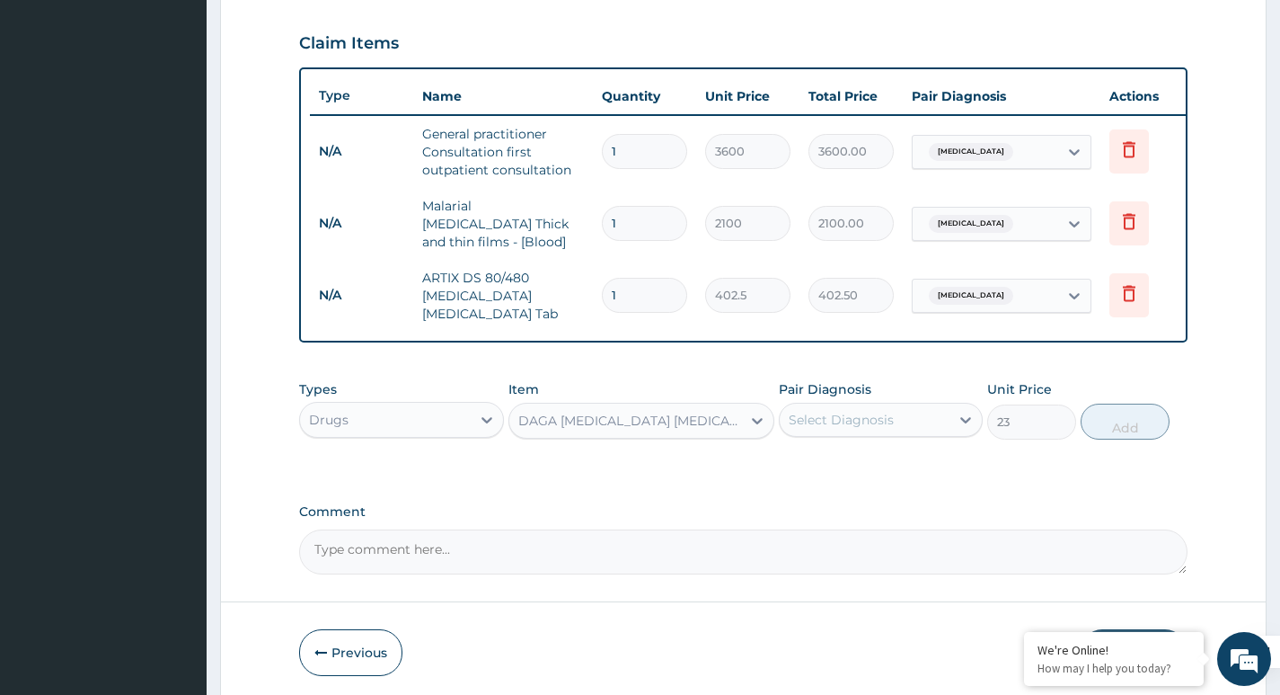
click at [834, 420] on div "Select Diagnosis" at bounding box center [841, 420] width 105 height 18
click at [828, 478] on div "[MEDICAL_DATA]" at bounding box center [881, 465] width 204 height 37
checkbox input "true"
click at [1136, 421] on button "Add" at bounding box center [1125, 421] width 89 height 36
type input "0"
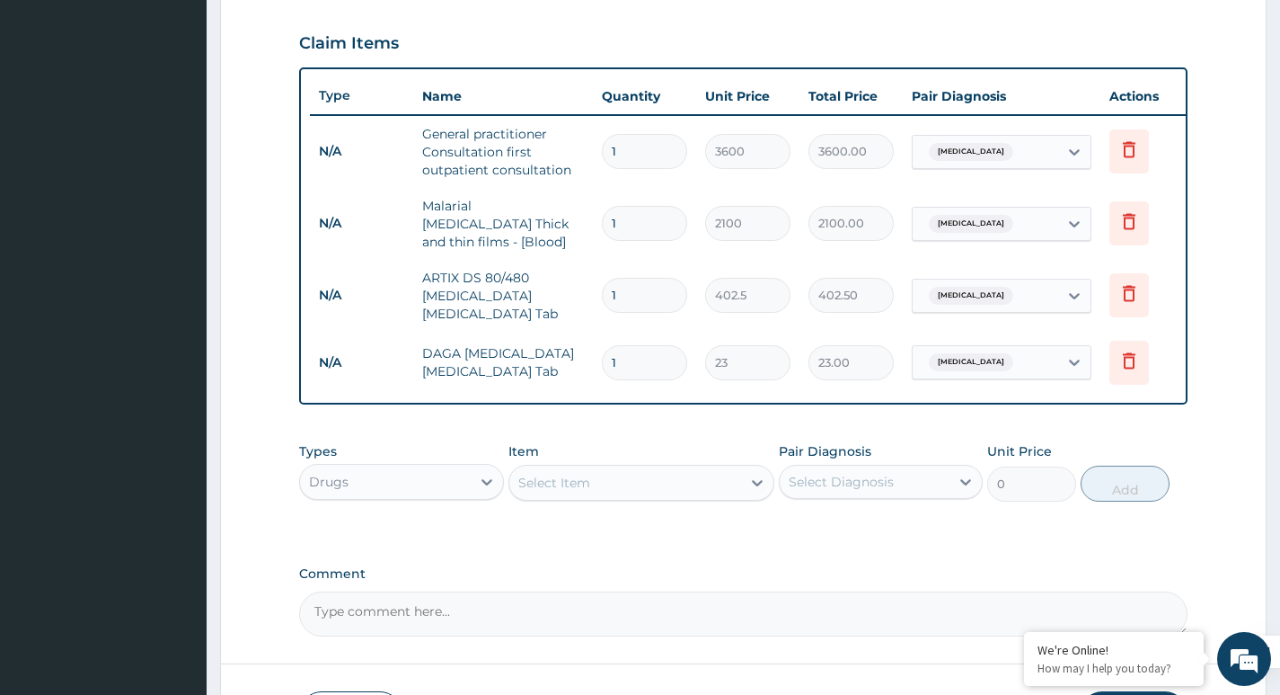
type input "0.00"
type input "4"
type input "92.00"
type input "42"
type input "966.00"
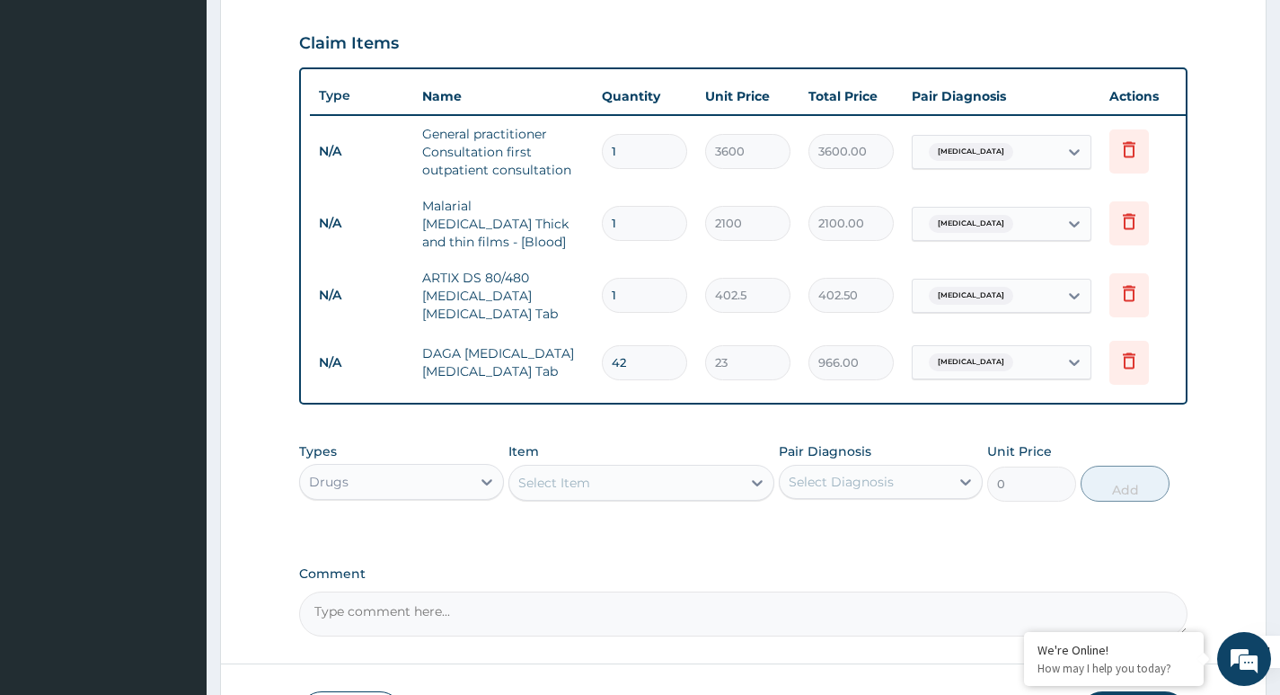
type input "42"
click at [639, 288] on input "1" at bounding box center [644, 295] width 85 height 35
type input "0.00"
type input "6"
type input "2415.00"
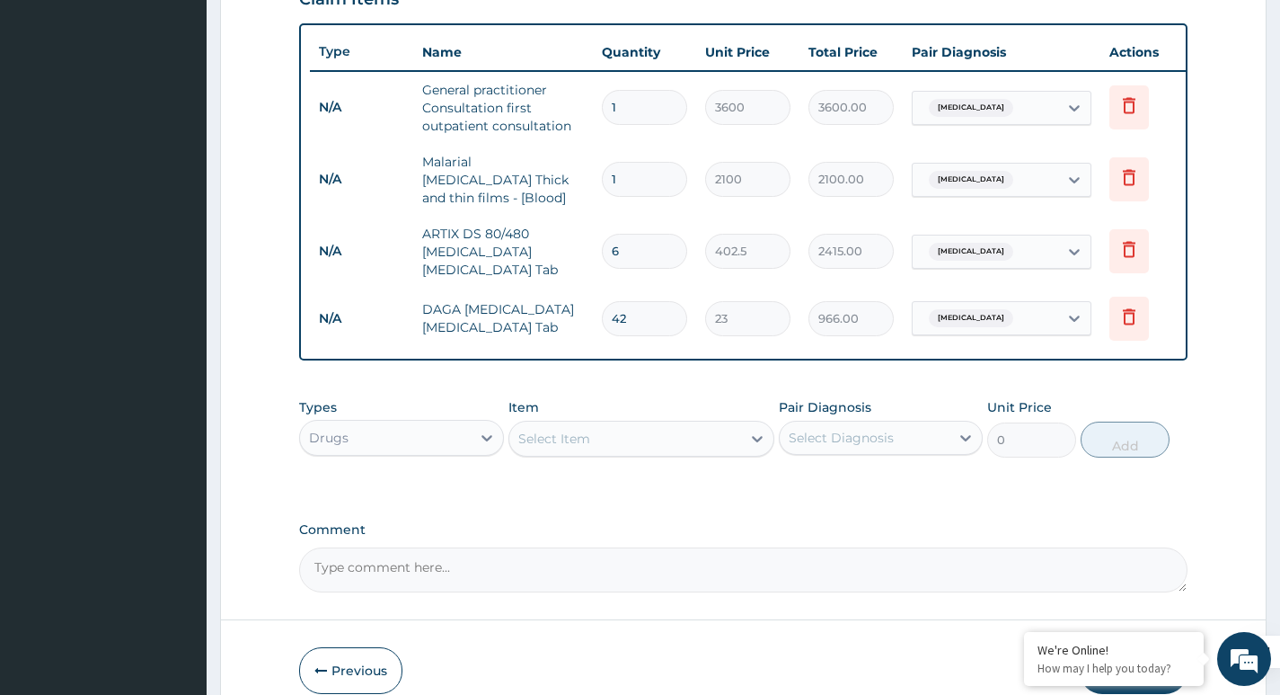
scroll to position [735, 0]
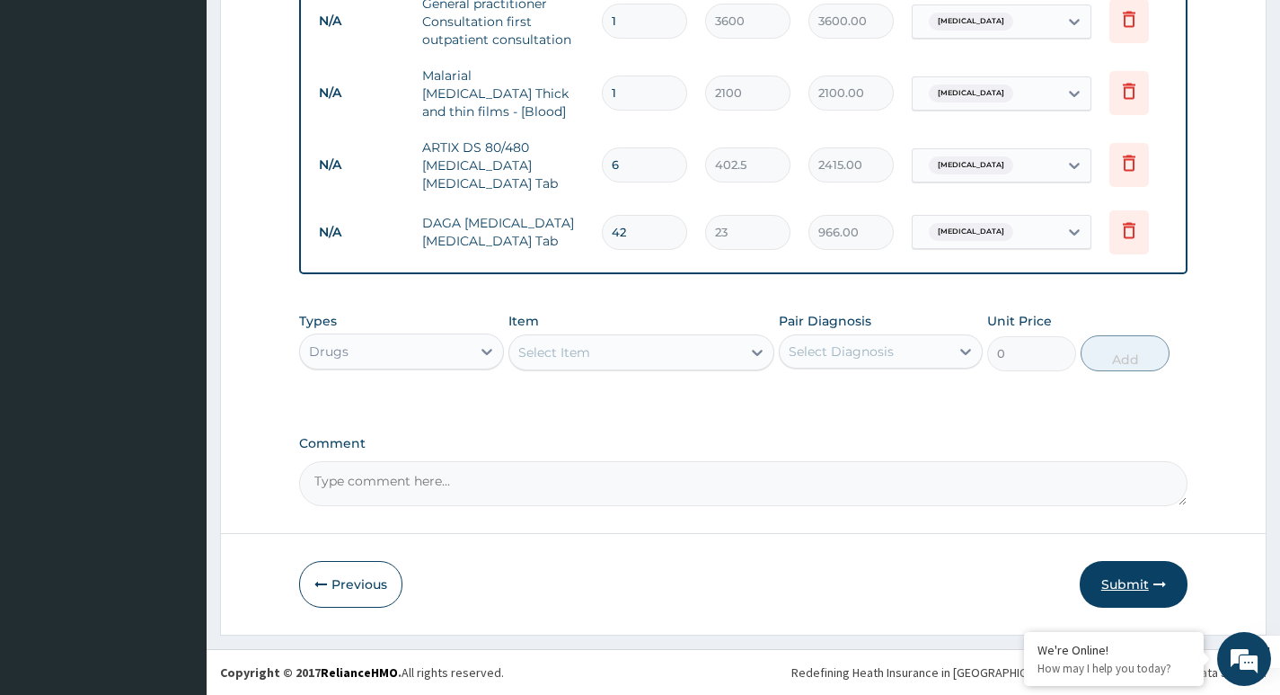
type input "6"
click at [1139, 594] on button "Submit" at bounding box center [1134, 584] width 108 height 47
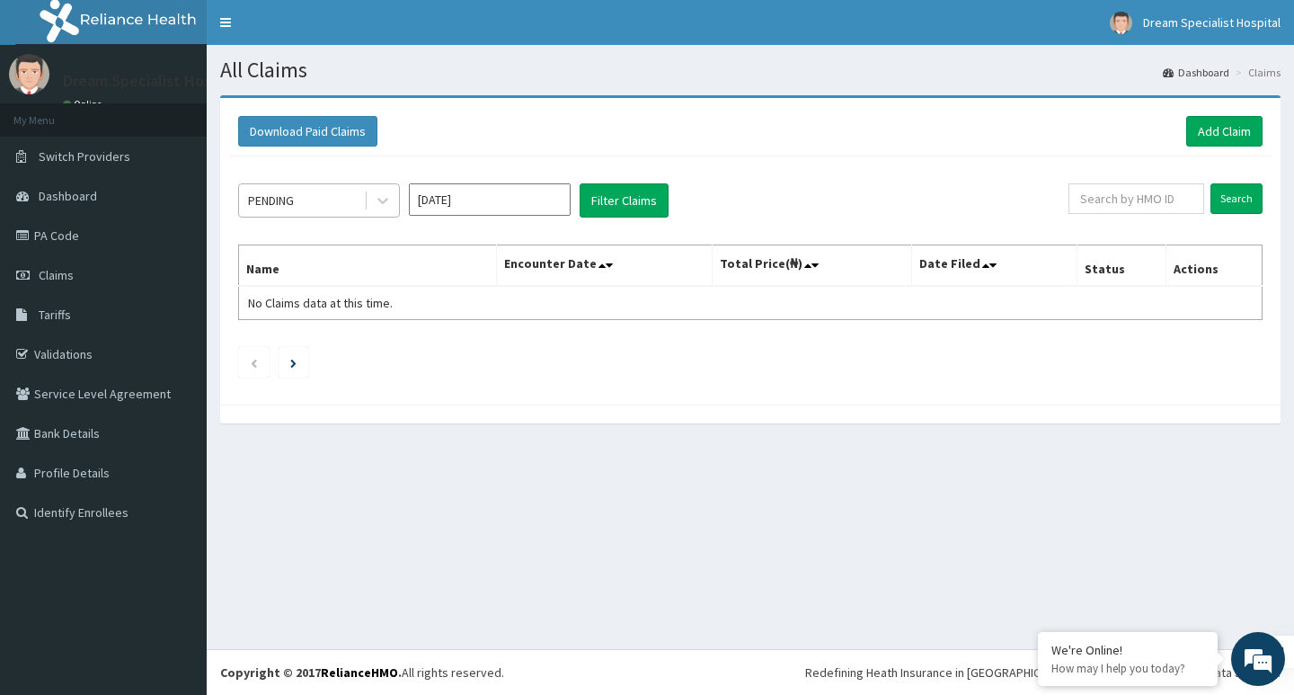
click at [312, 198] on div "PENDING" at bounding box center [301, 200] width 125 height 29
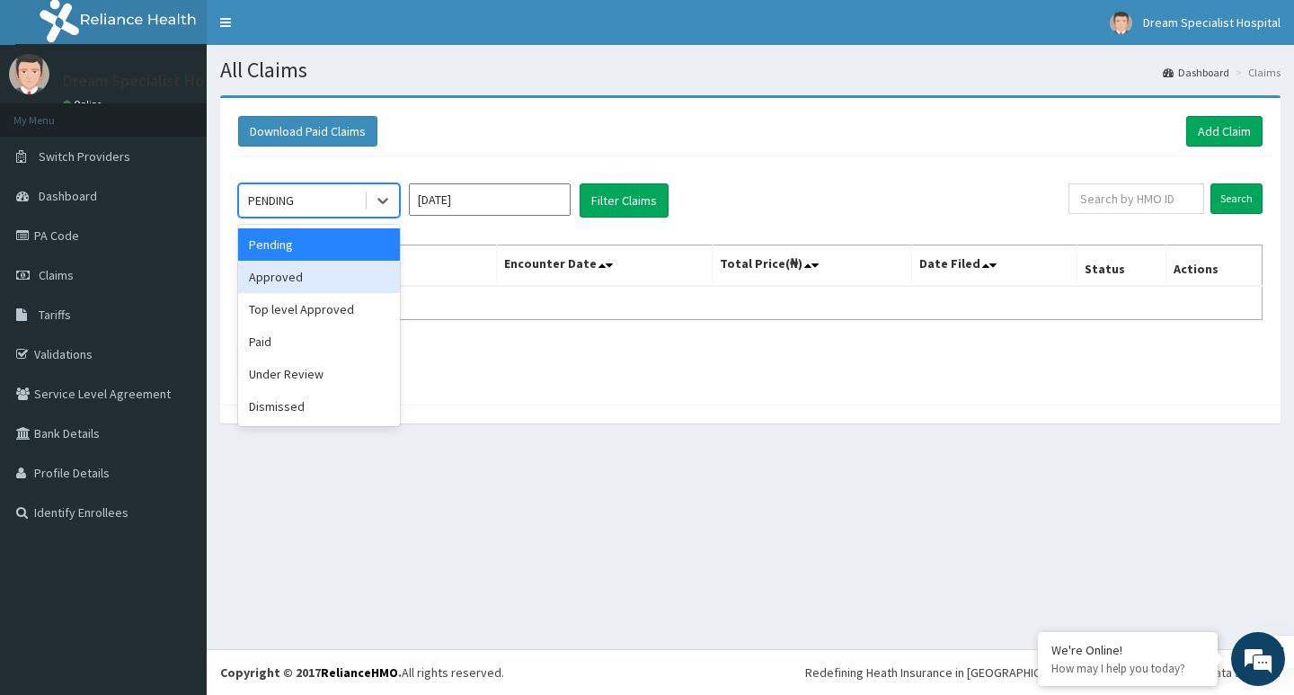
click at [276, 278] on div "Approved" at bounding box center [319, 277] width 162 height 32
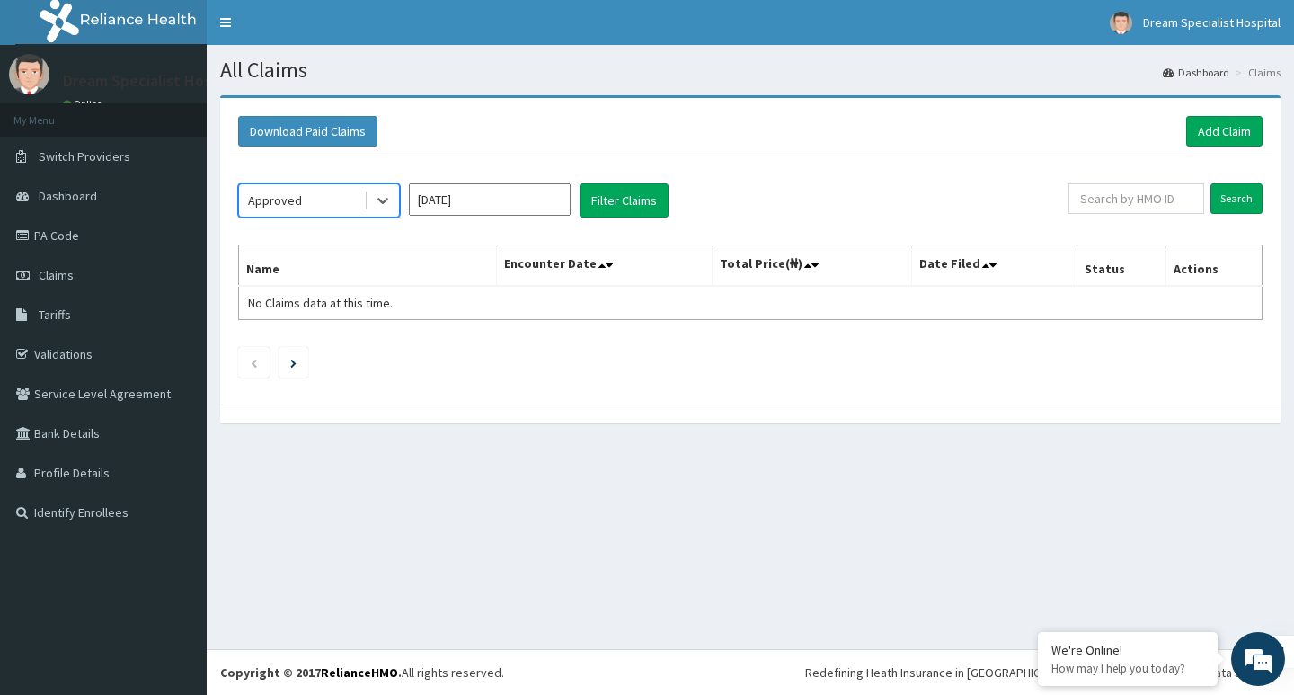
click at [666, 182] on div "option Approved, selected. Select is focused ,type to refine list, press Down t…" at bounding box center [750, 275] width 1042 height 239
click at [628, 202] on button "Filter Claims" at bounding box center [624, 200] width 89 height 34
